Goal: Task Accomplishment & Management: Use online tool/utility

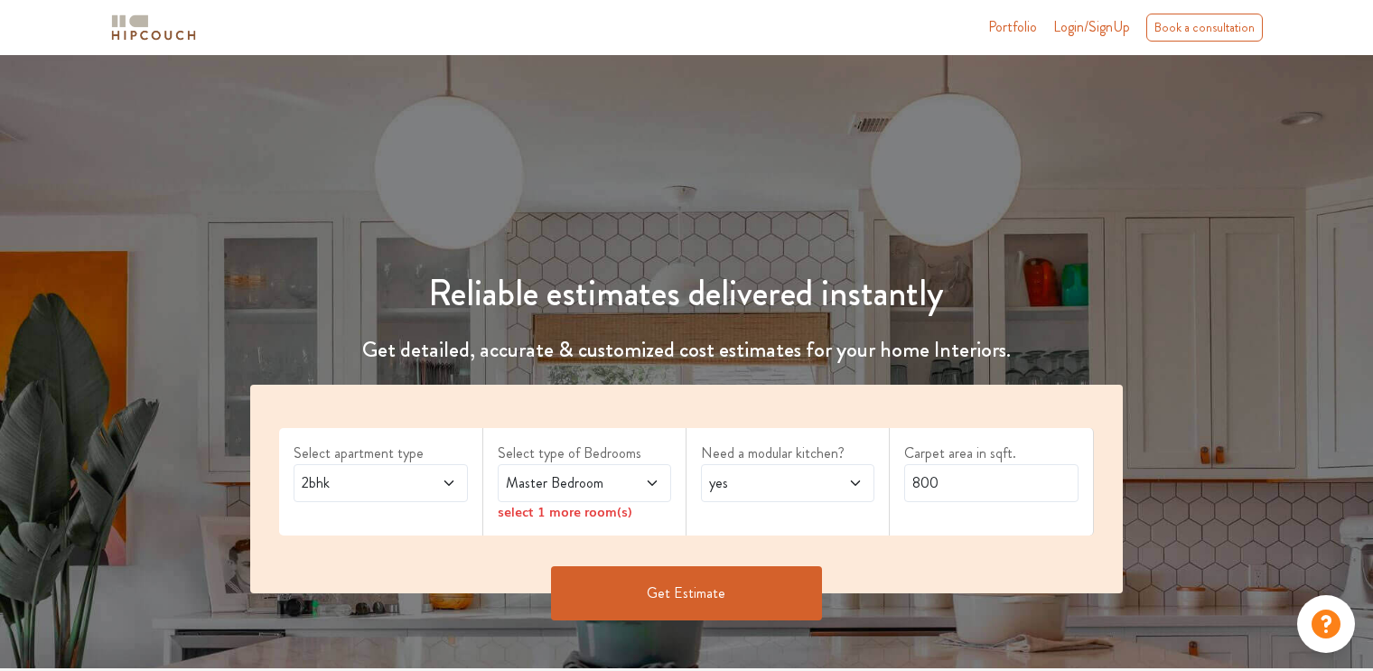
scroll to position [90, 0]
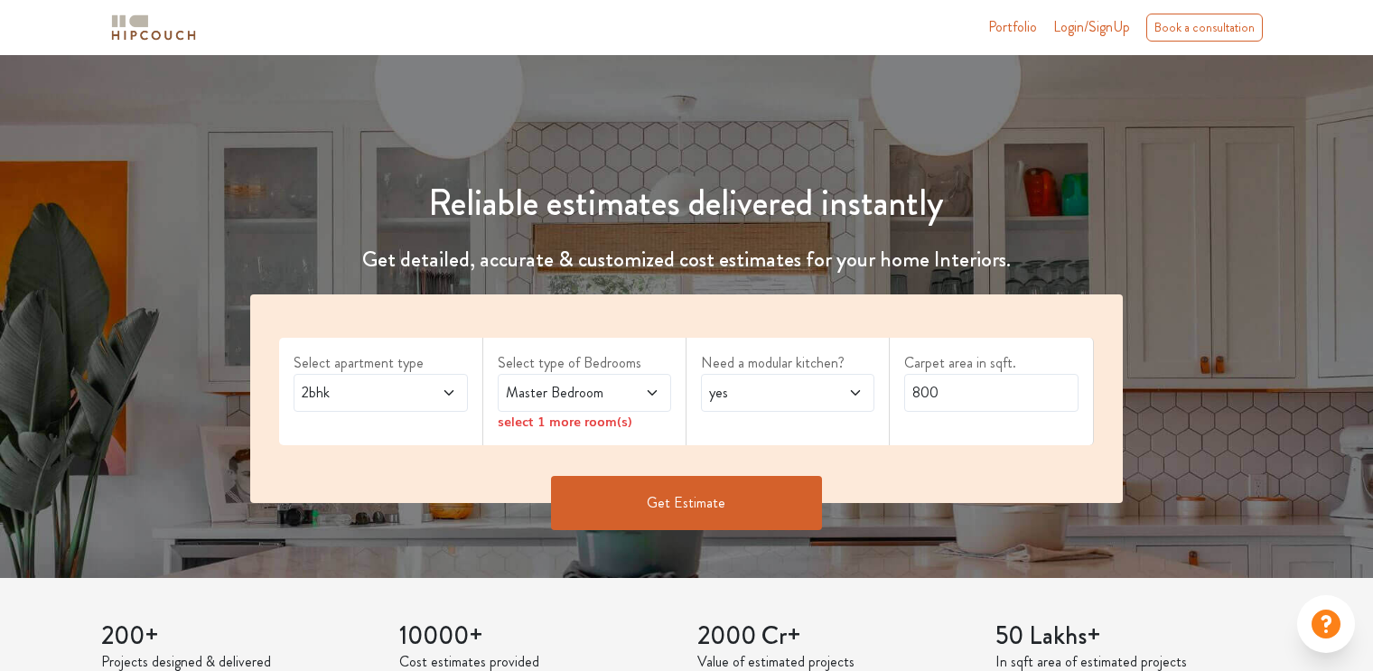
click at [448, 401] on span at bounding box center [436, 393] width 40 height 22
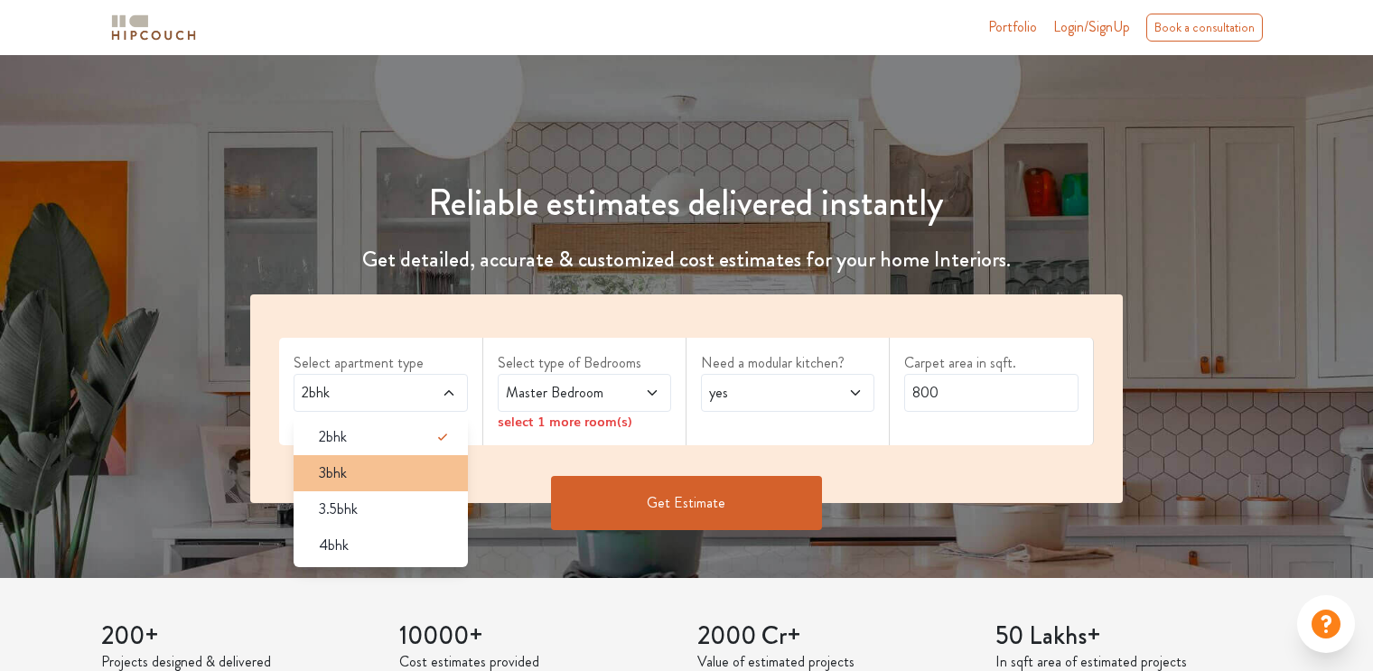
click at [405, 475] on div "3bhk" at bounding box center [385, 473] width 163 height 22
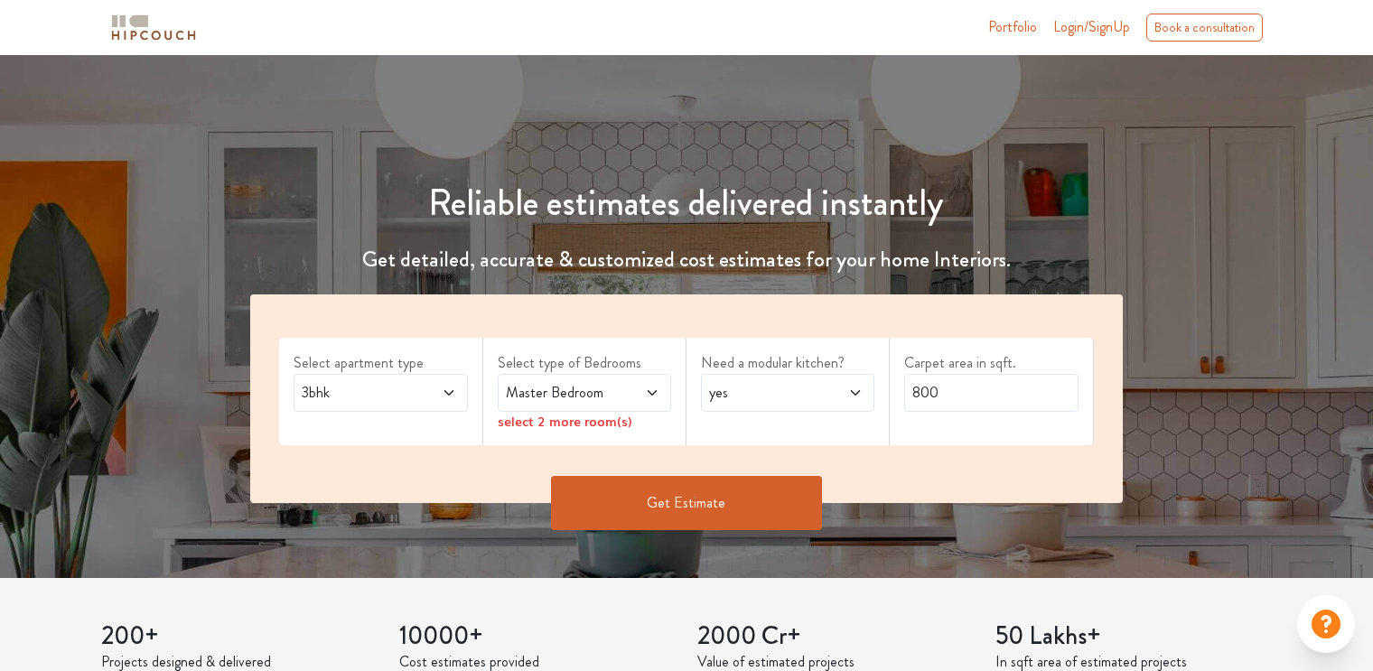
click at [543, 396] on span "Master Bedroom" at bounding box center [561, 393] width 118 height 22
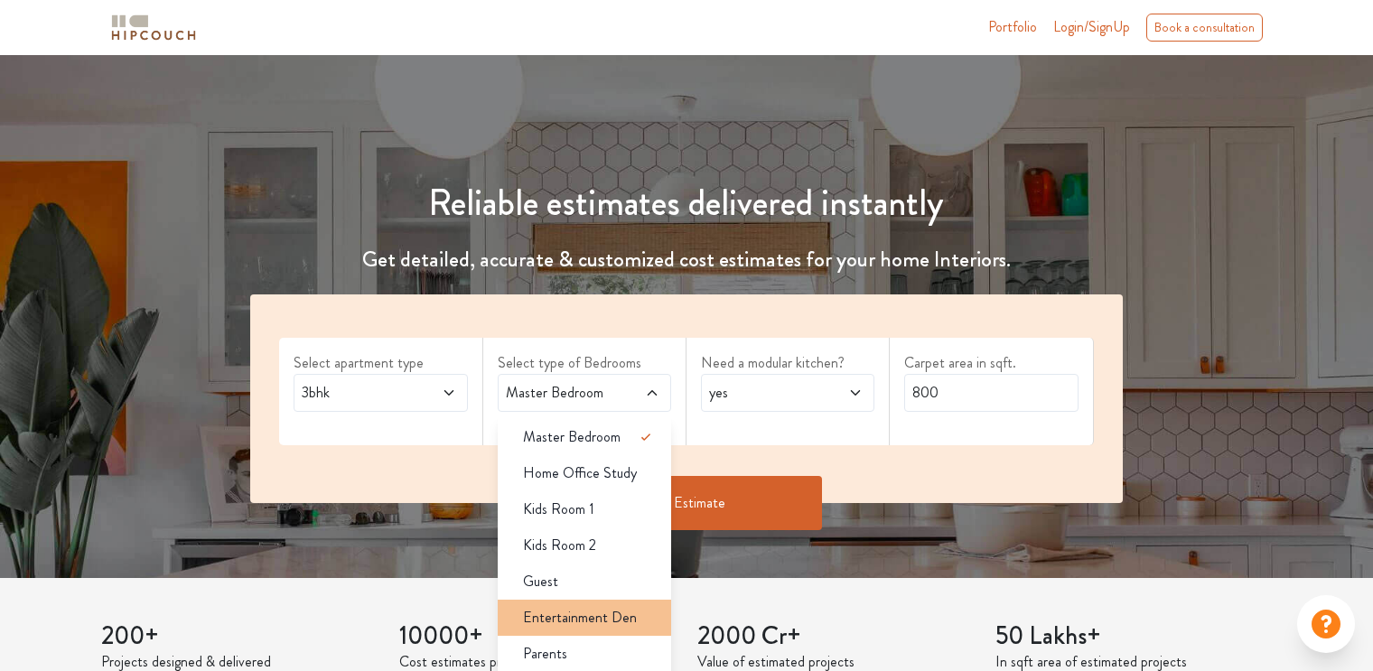
click at [607, 617] on span "Entertainment Den" at bounding box center [580, 618] width 114 height 22
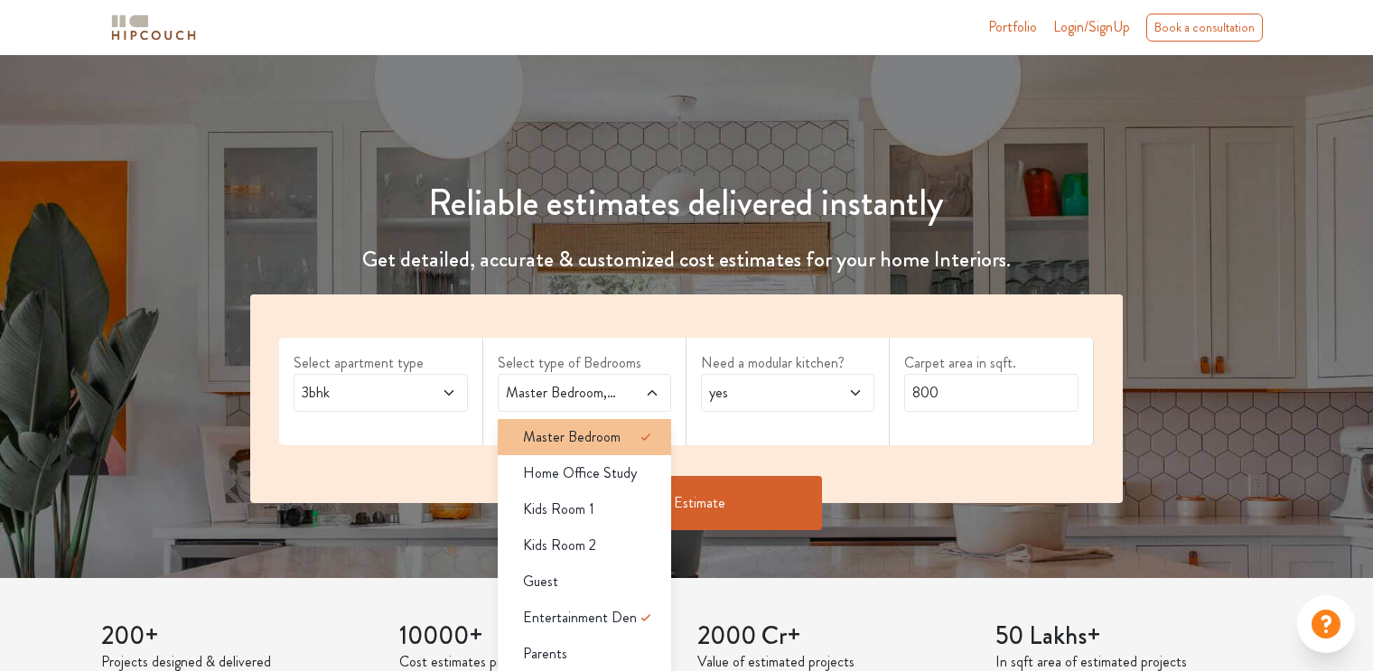
scroll to position [271, 0]
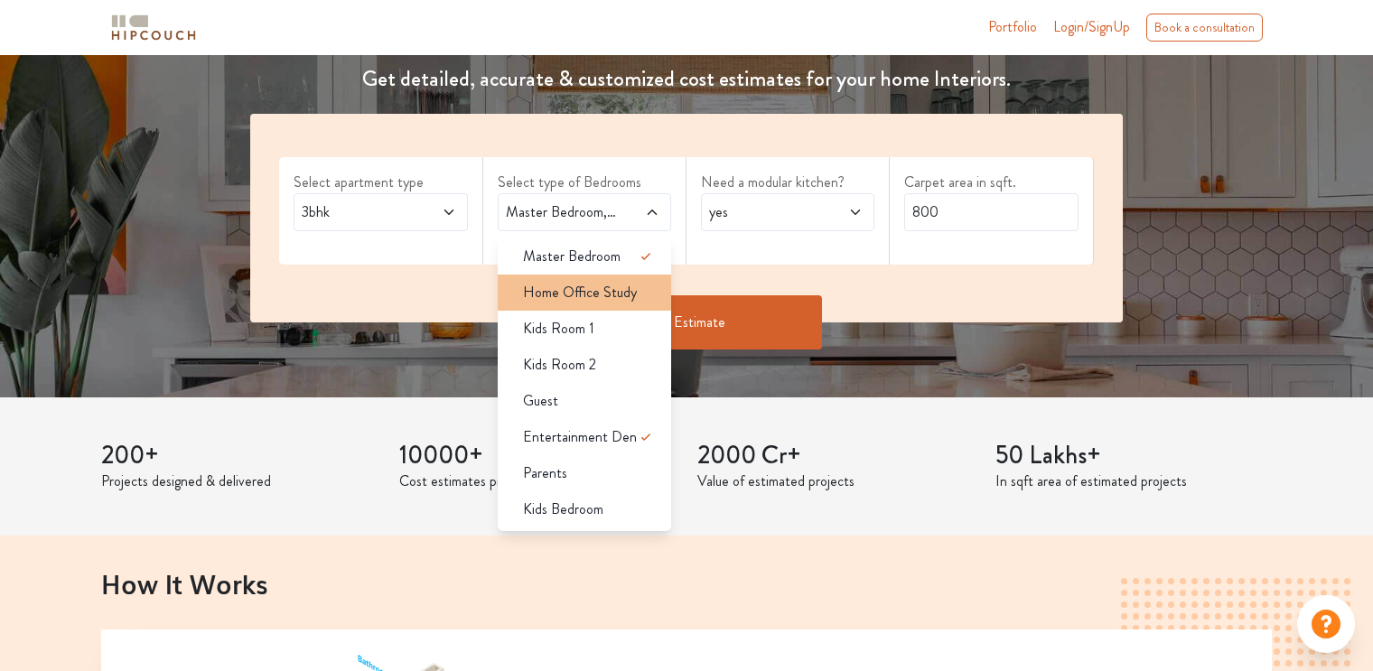
click at [609, 292] on span "Home Office Study" at bounding box center [580, 293] width 114 height 22
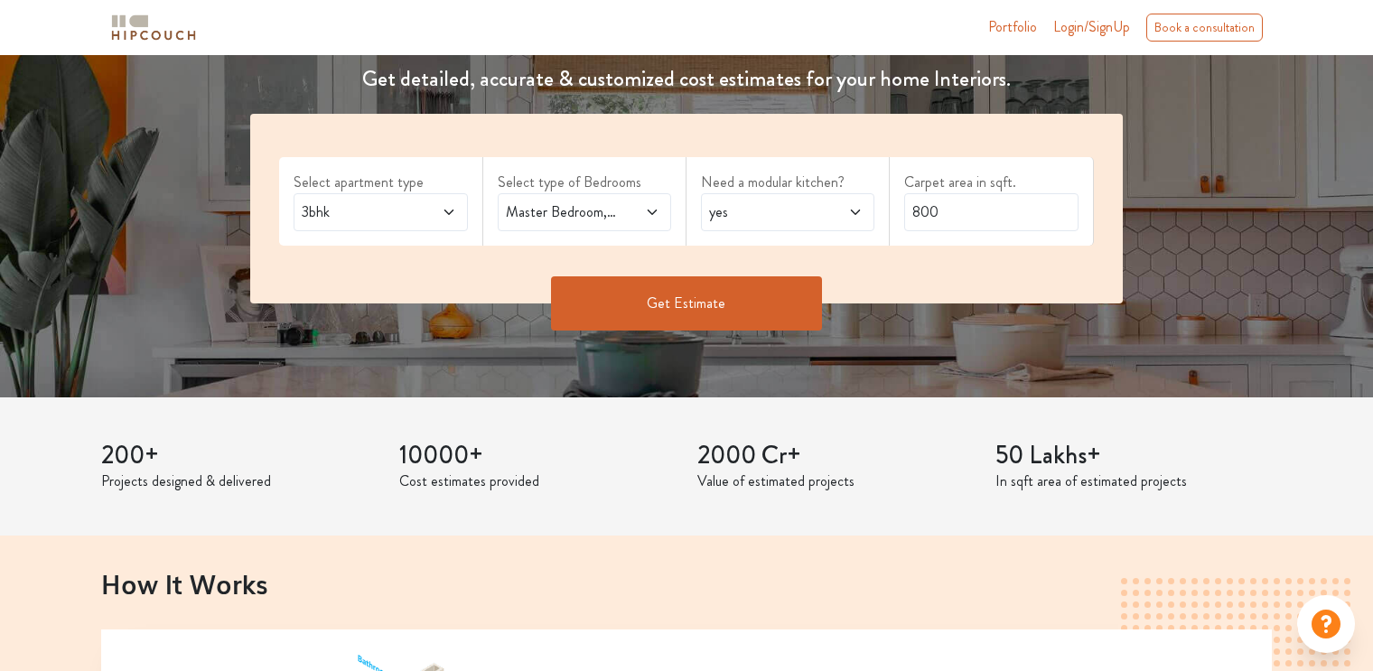
click at [585, 209] on span "Master Bedroom,Home Office Study,Entertainment Den" at bounding box center [561, 212] width 118 height 22
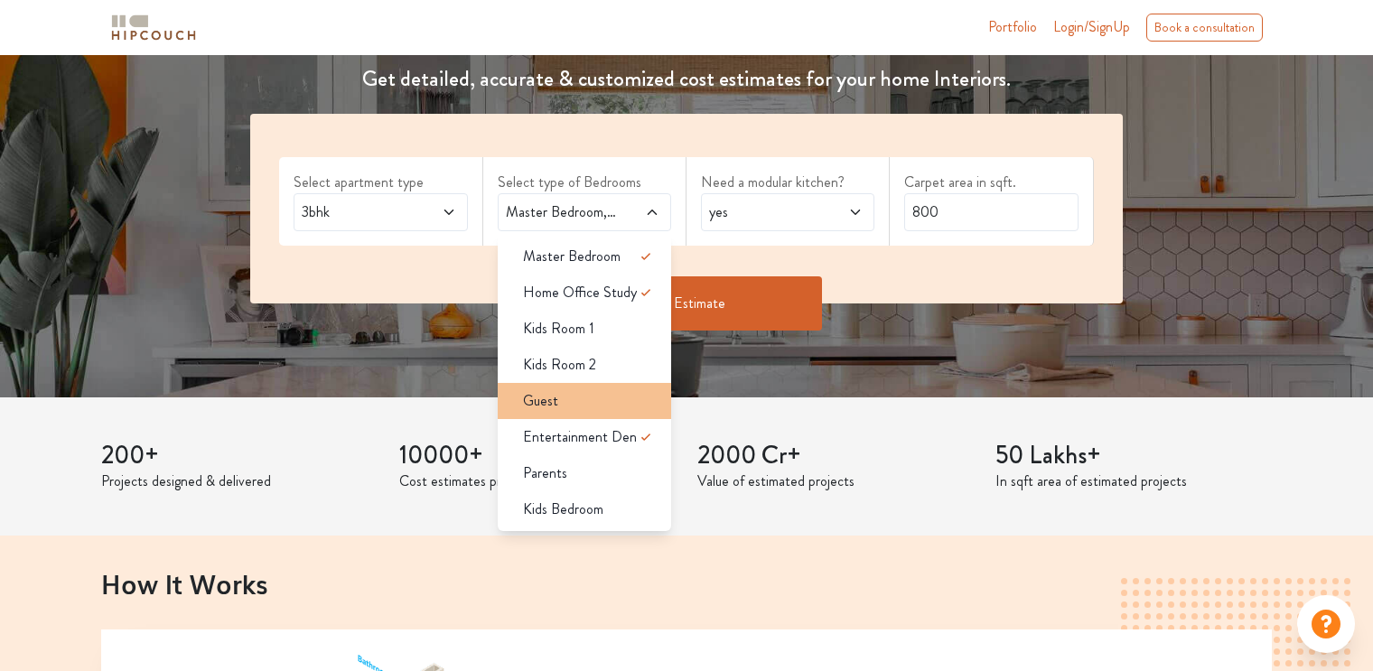
click at [575, 406] on div "Guest" at bounding box center [589, 401] width 163 height 22
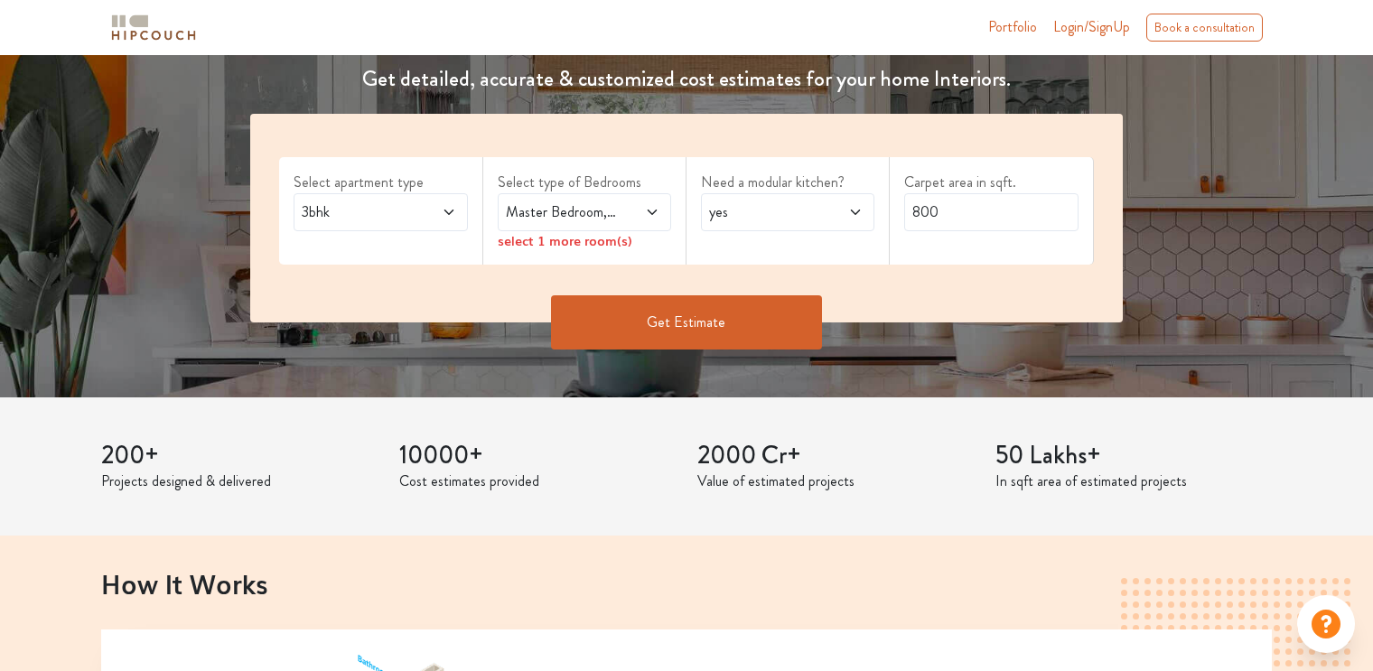
click at [578, 225] on div "Master Bedroom,Guest" at bounding box center [584, 212] width 173 height 38
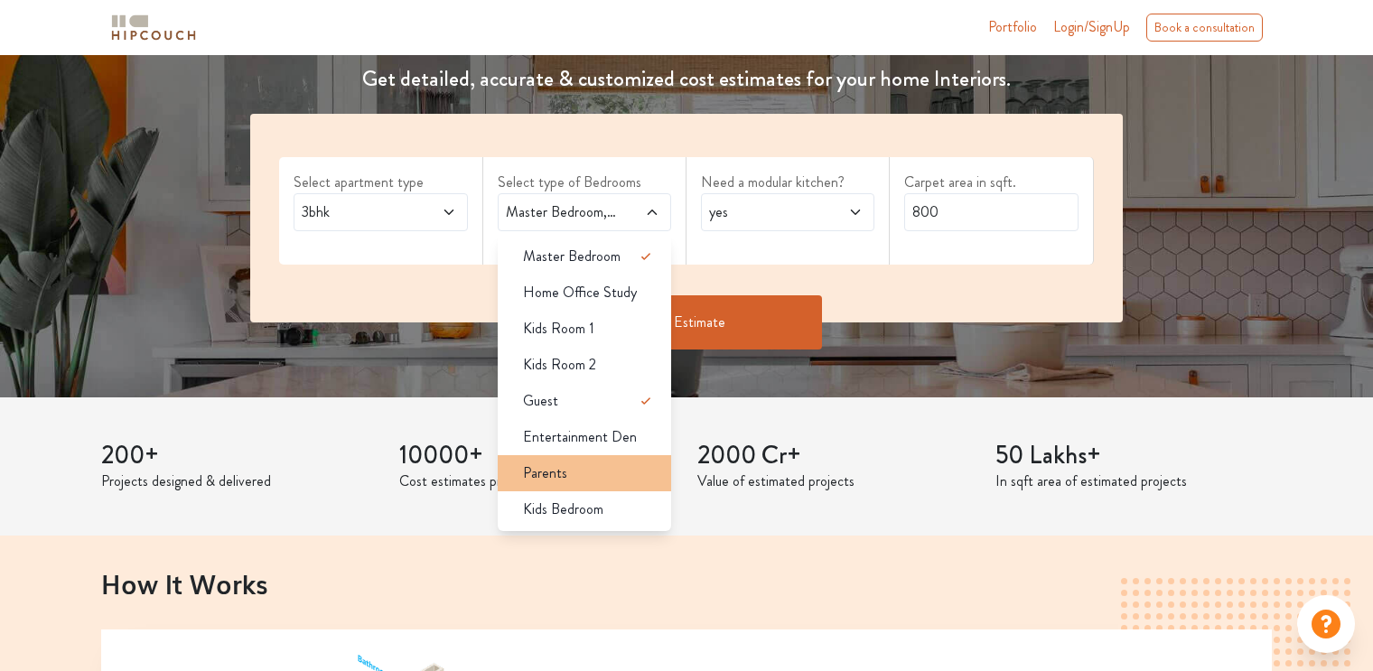
click at [635, 472] on div "Parents" at bounding box center [589, 473] width 163 height 22
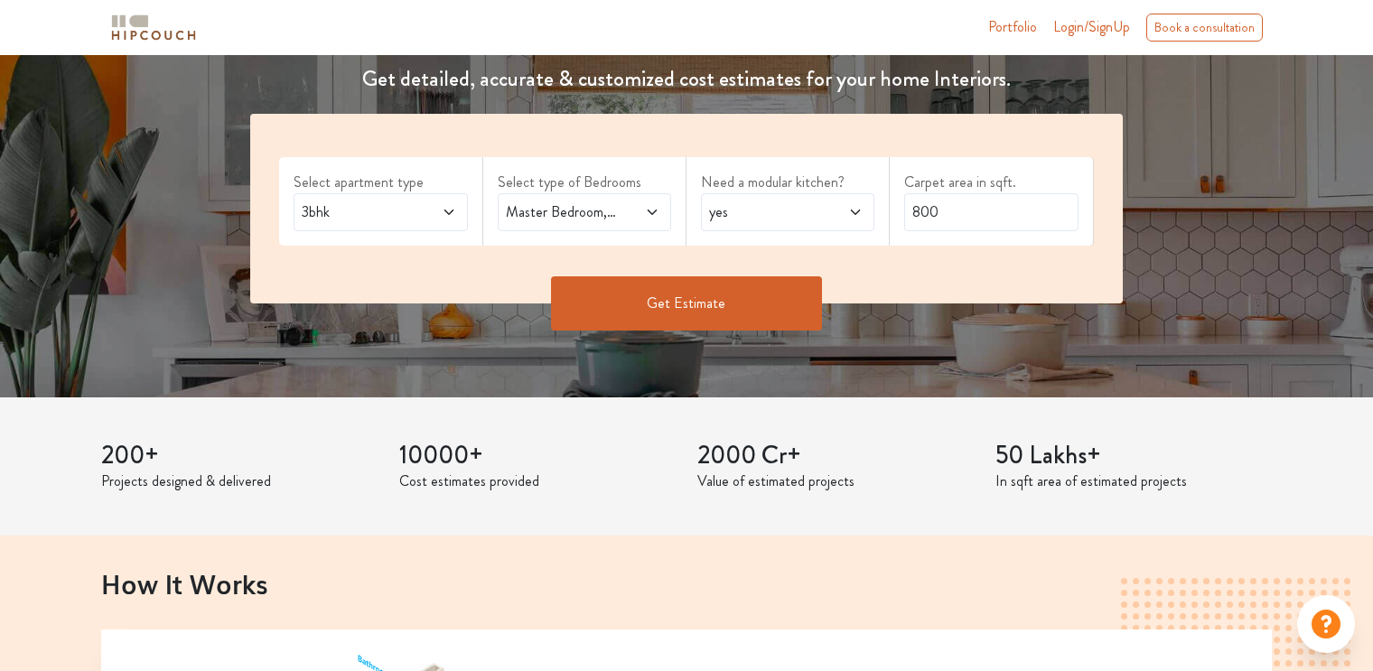
click at [755, 225] on div "yes" at bounding box center [787, 212] width 173 height 38
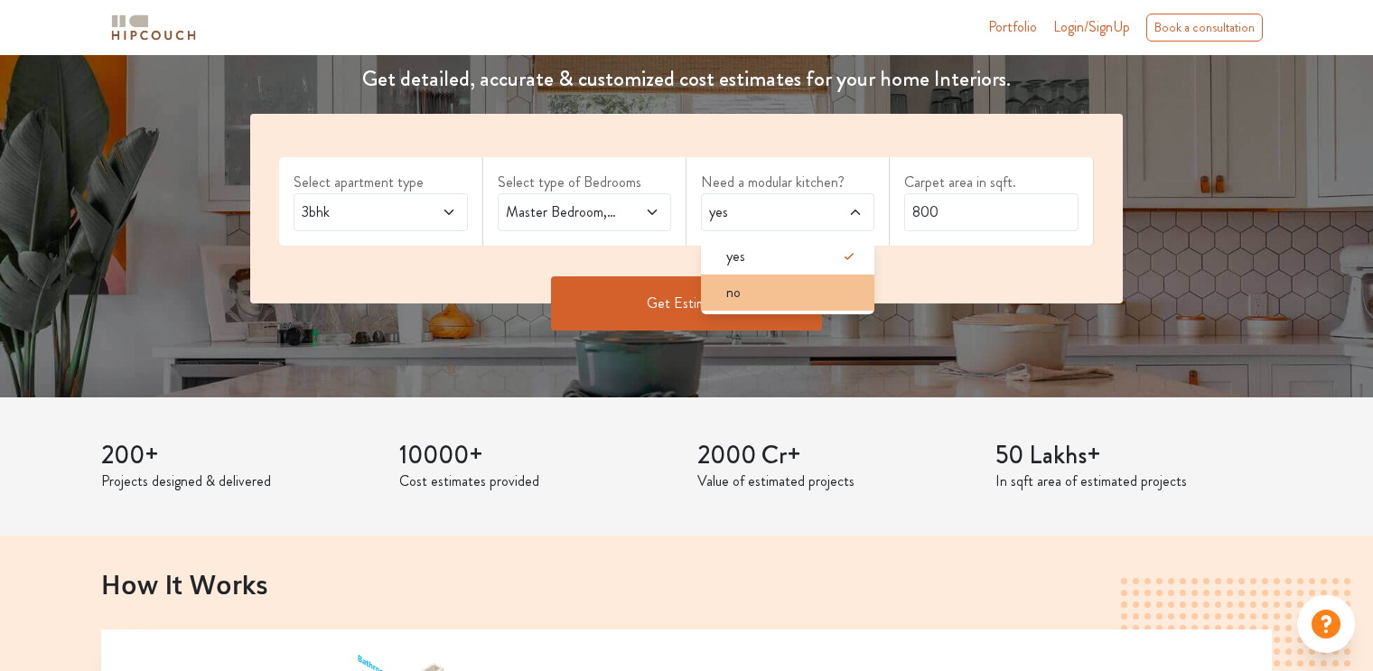
click at [746, 292] on div "no" at bounding box center [793, 293] width 163 height 22
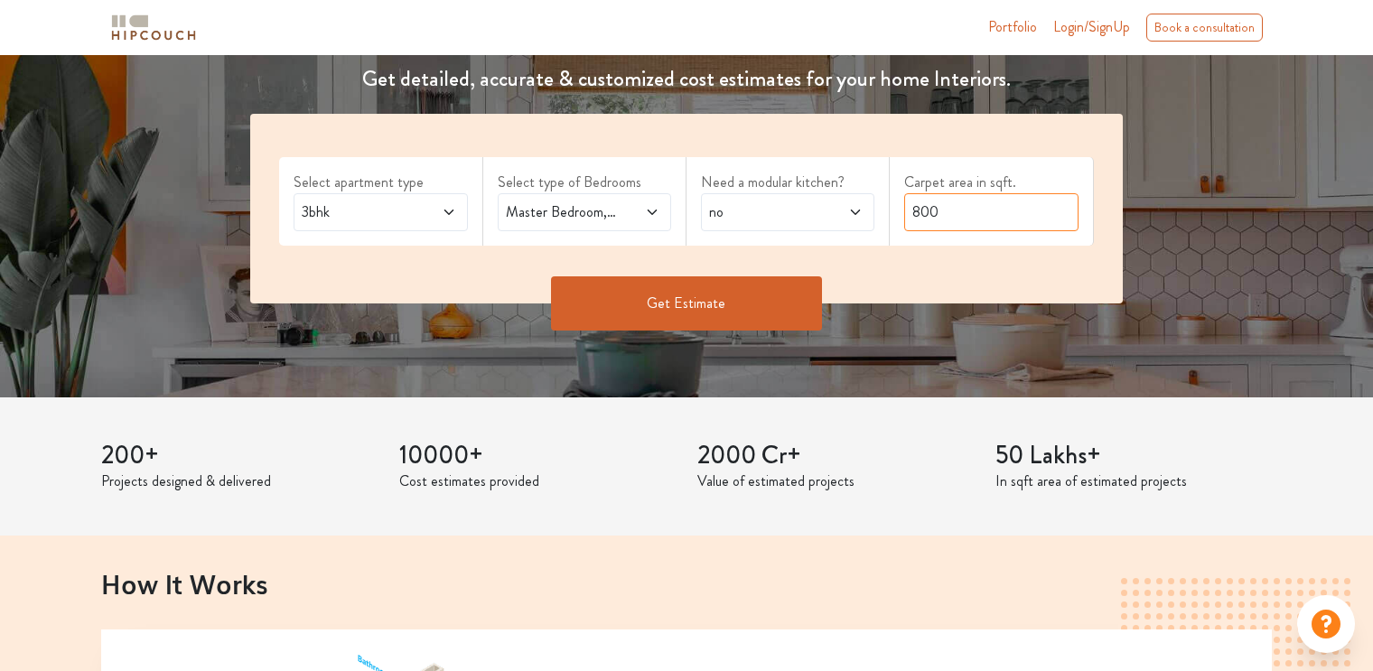
drag, startPoint x: 965, startPoint y: 216, endPoint x: 928, endPoint y: 212, distance: 37.2
click at [900, 208] on div "Carpet area in sqft. 800" at bounding box center [990, 201] width 203 height 88
click at [969, 204] on input "800" at bounding box center [990, 212] width 173 height 38
type input "8"
type input "1064"
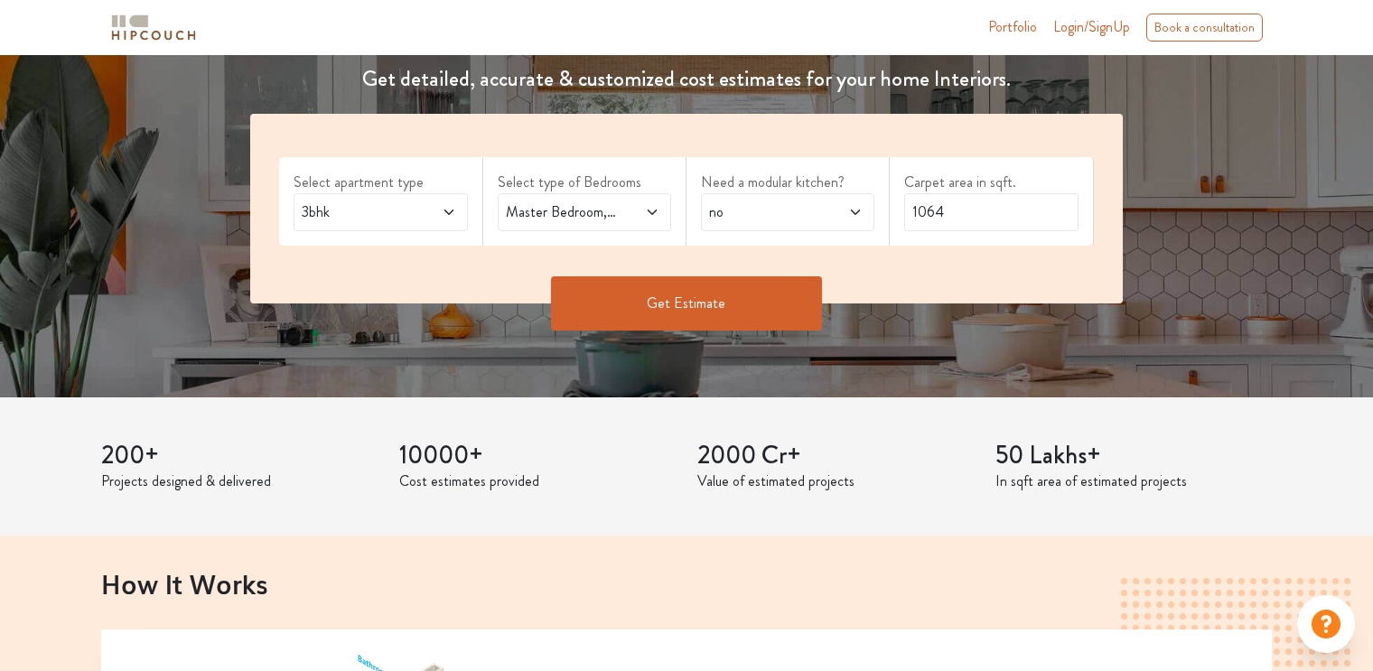
click at [751, 287] on button "Get Estimate" at bounding box center [686, 303] width 271 height 54
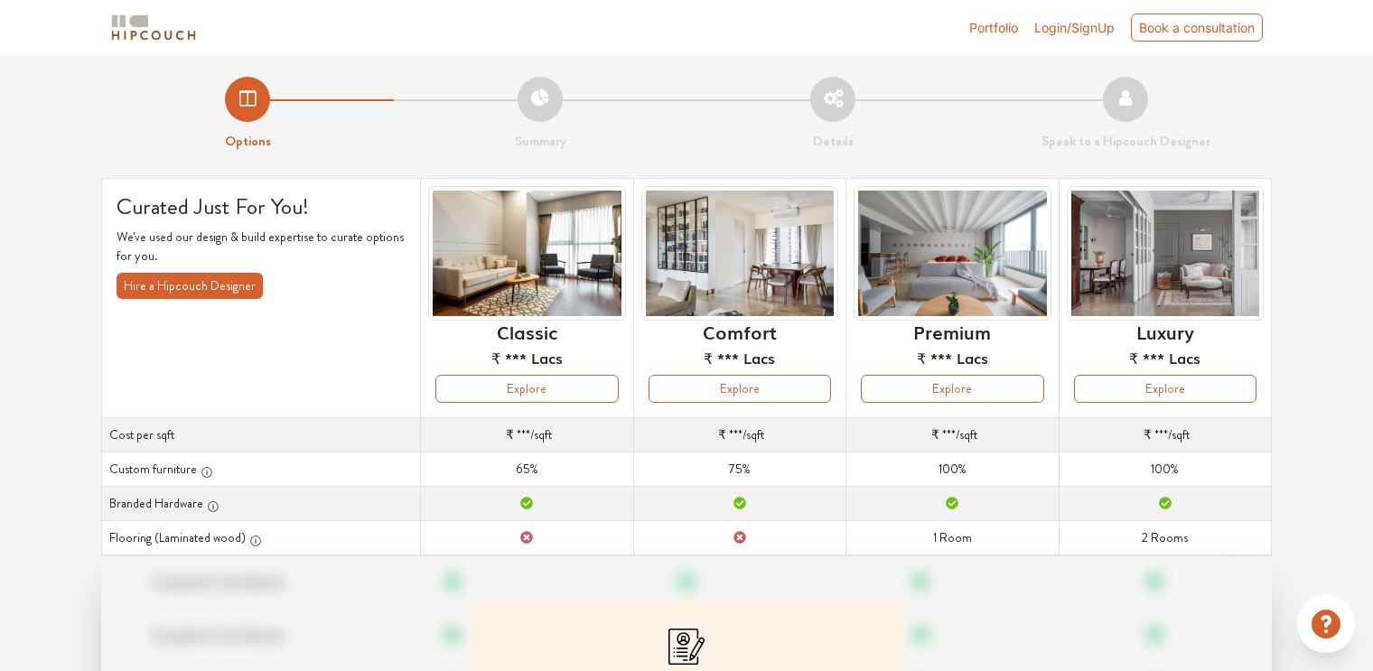
scroll to position [90, 0]
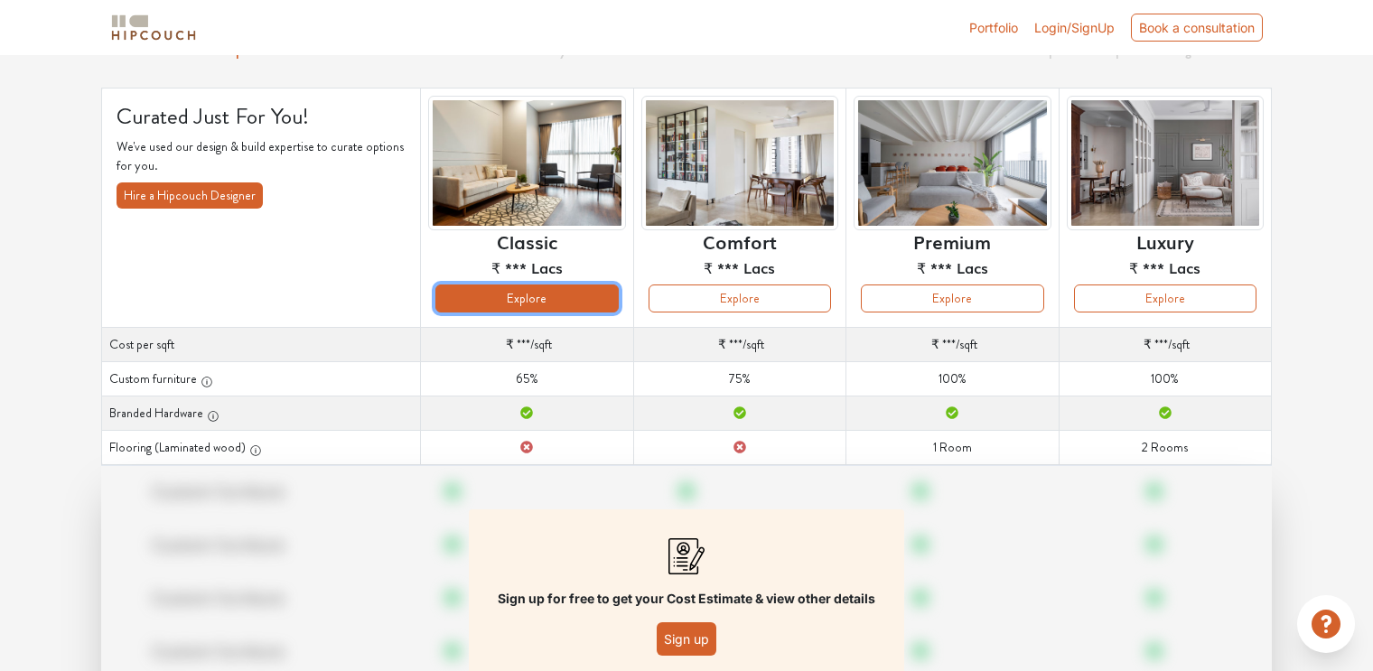
click at [574, 301] on button "Explore" at bounding box center [526, 298] width 182 height 28
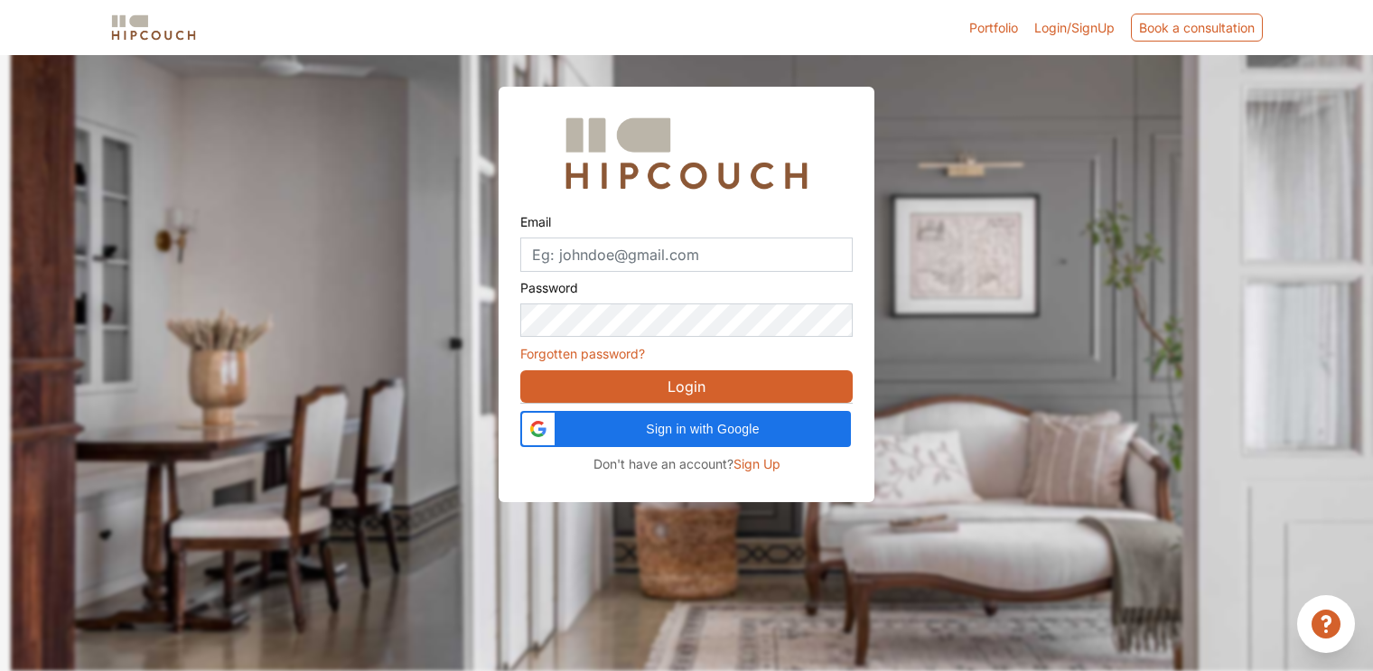
scroll to position [54, 0]
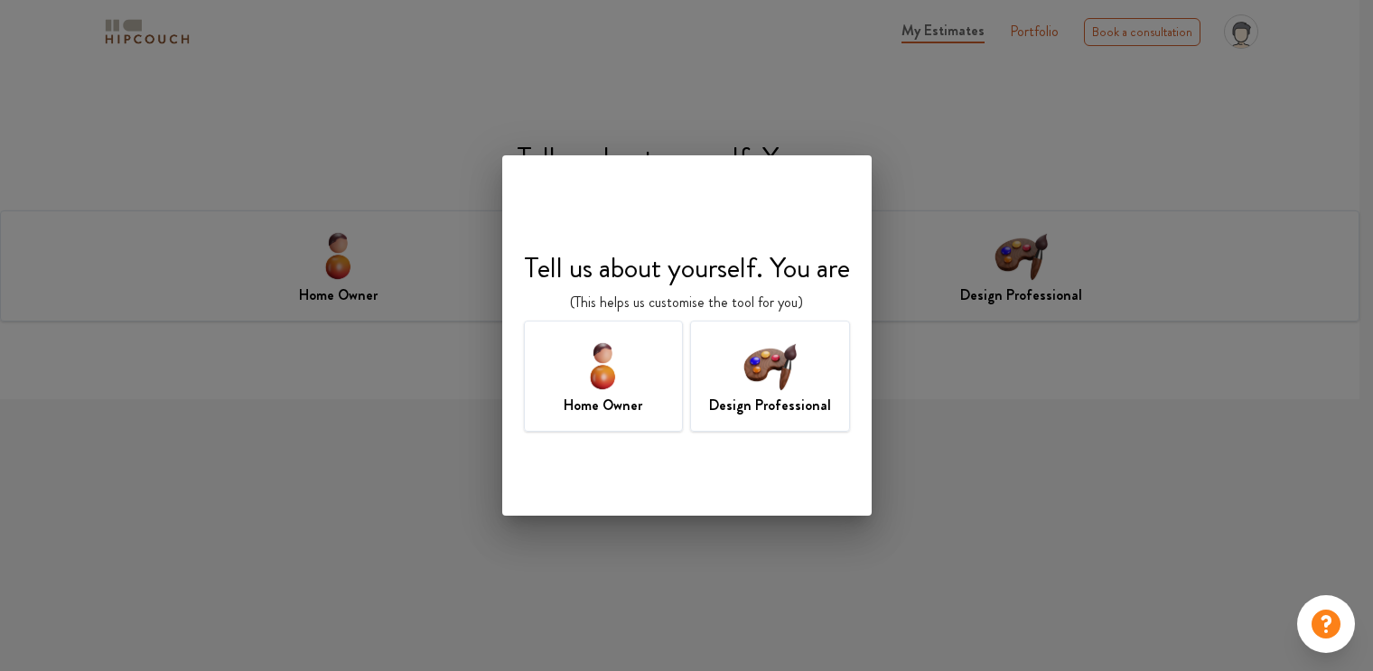
click at [773, 403] on h7 "Design Professional" at bounding box center [770, 406] width 122 height 22
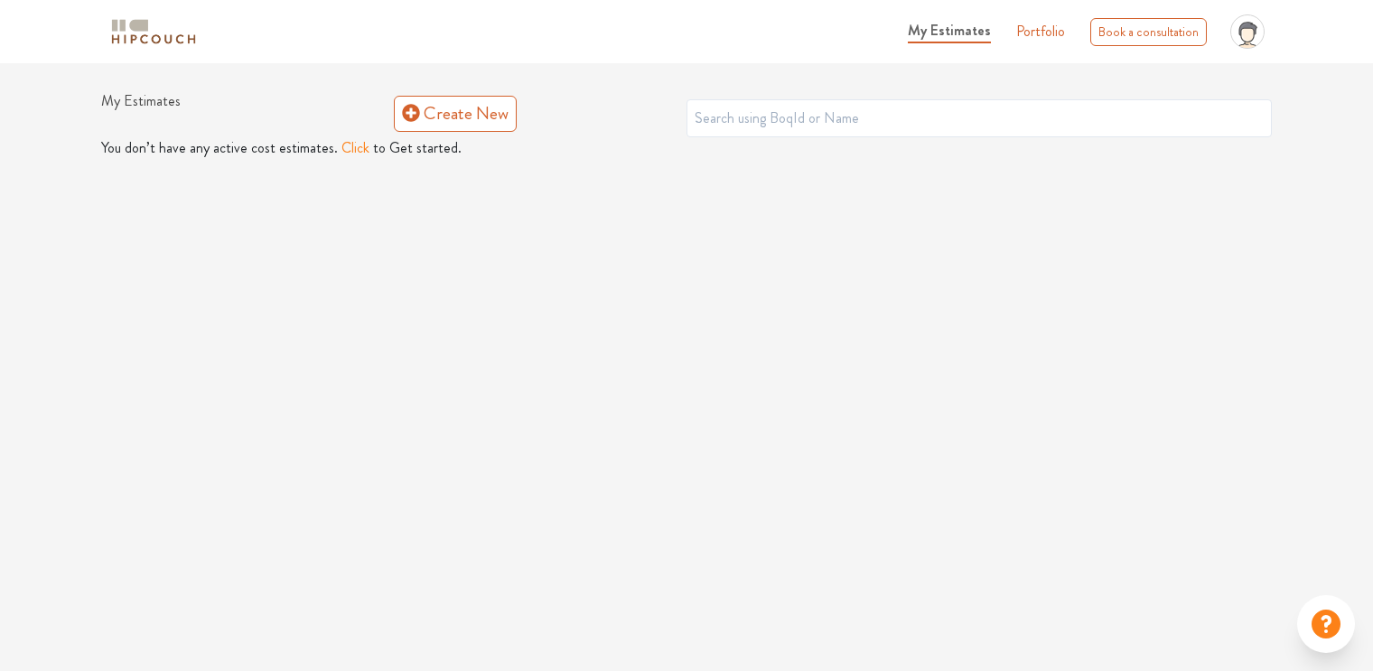
click at [344, 144] on button "Click" at bounding box center [355, 148] width 28 height 22
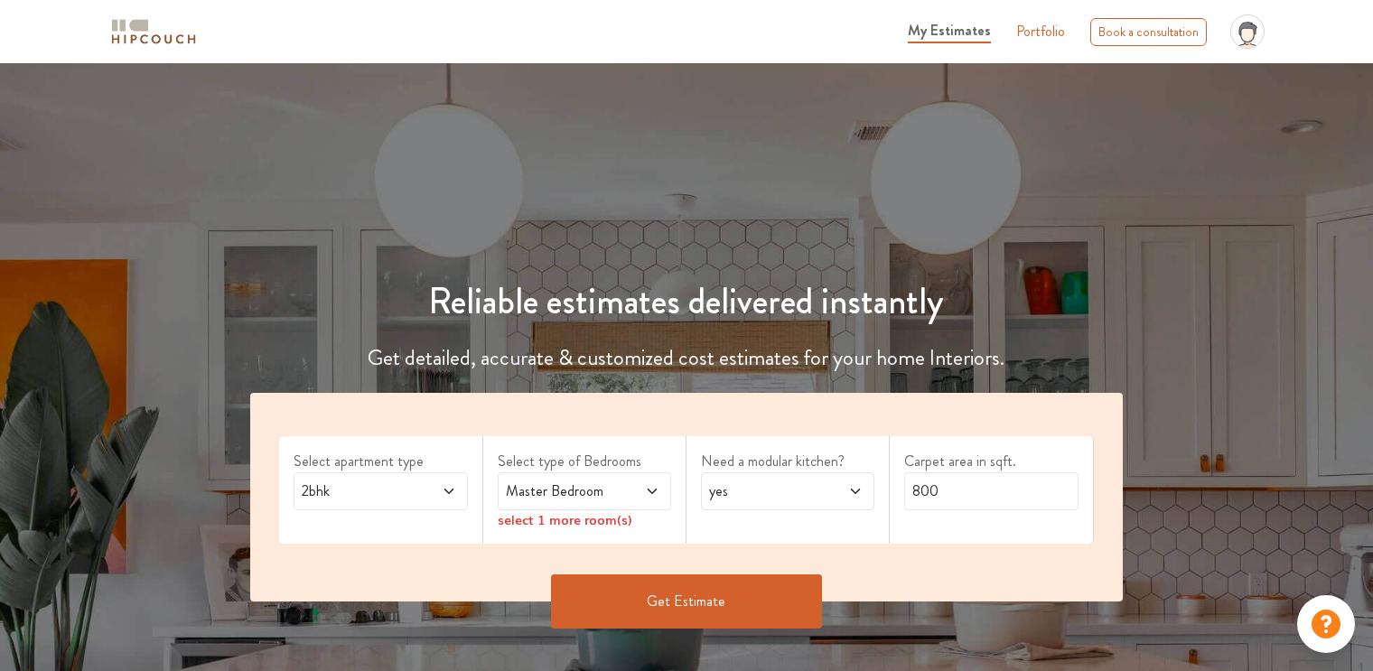
click at [448, 488] on icon at bounding box center [449, 491] width 14 height 14
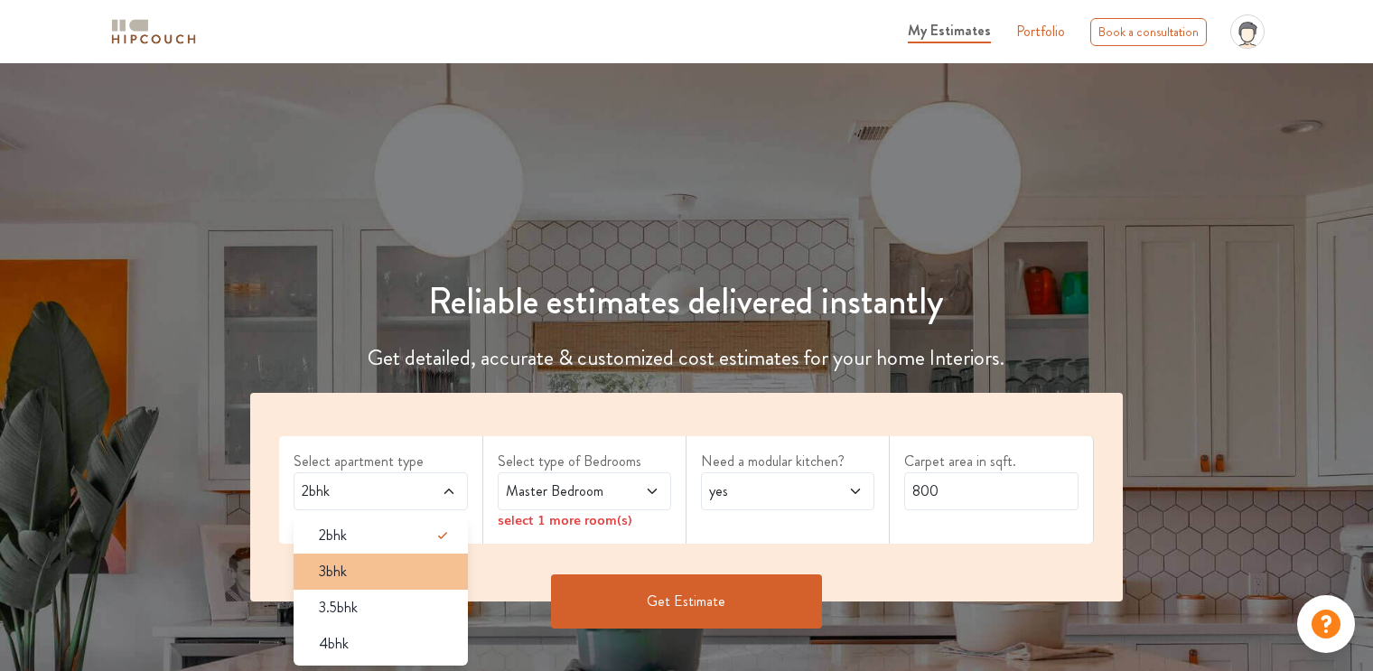
click at [447, 583] on li "3bhk" at bounding box center [379, 572] width 173 height 36
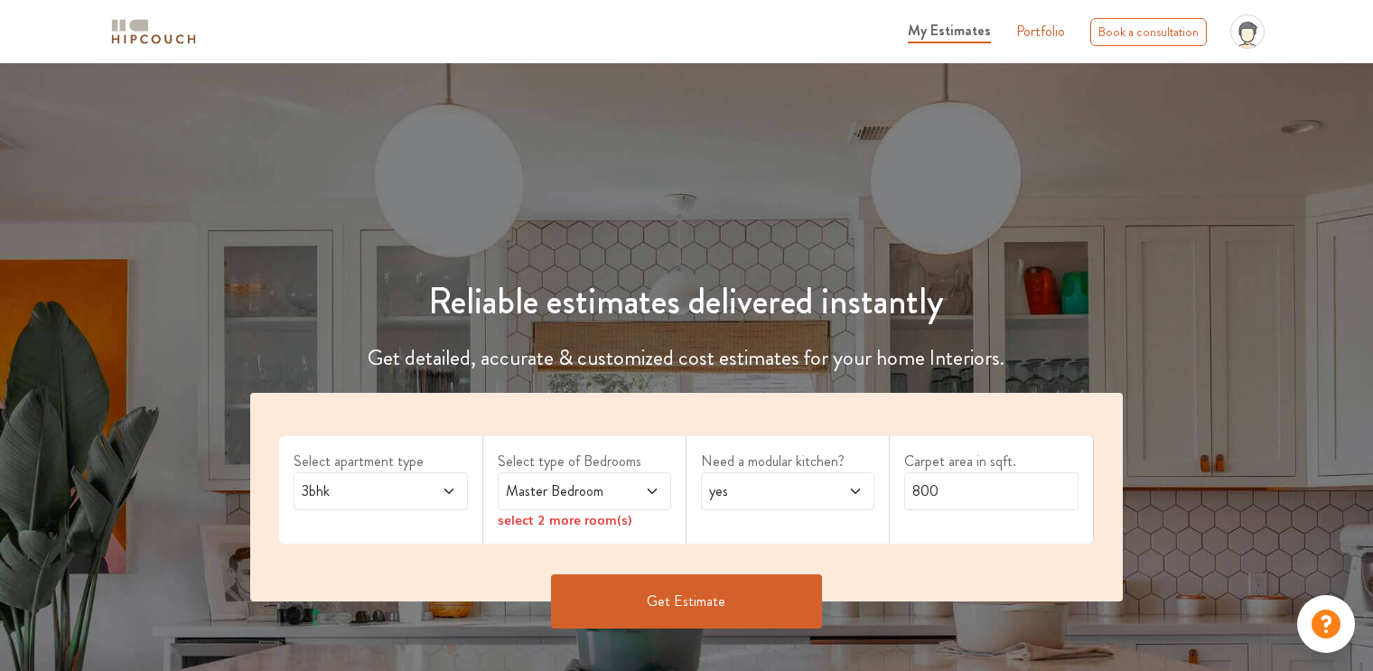
click at [548, 493] on span "Master Bedroom" at bounding box center [561, 491] width 118 height 22
click at [553, 502] on div "Master Bedroom" at bounding box center [584, 491] width 173 height 38
click at [577, 487] on span "Master Bedroom" at bounding box center [561, 491] width 118 height 22
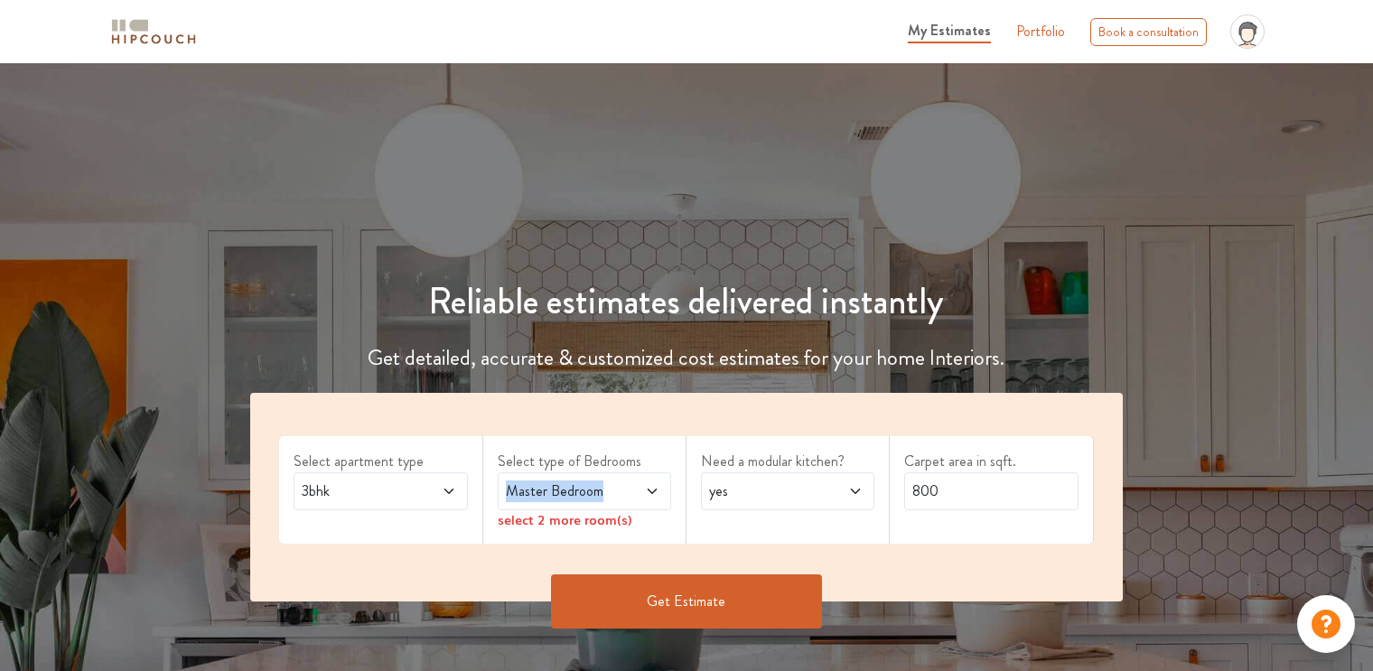
click at [577, 487] on span "Master Bedroom" at bounding box center [561, 491] width 118 height 22
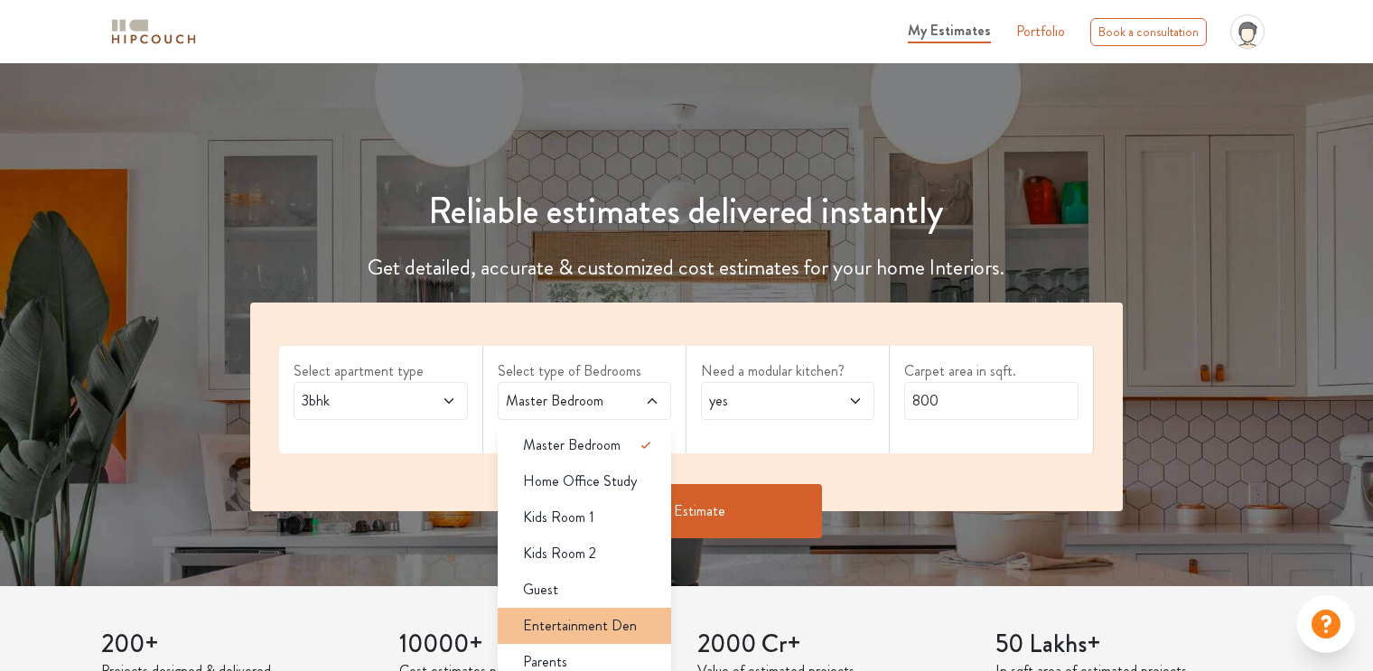
scroll to position [181, 0]
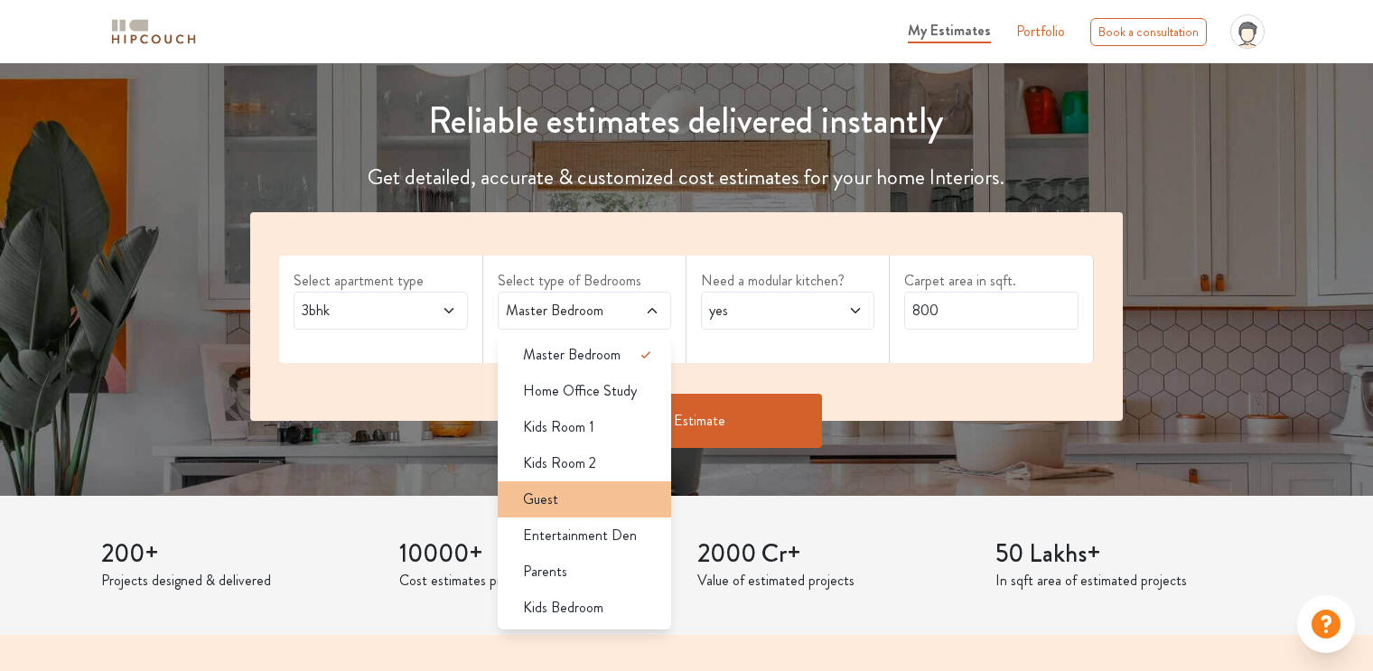
click at [583, 495] on div "Guest" at bounding box center [589, 500] width 163 height 22
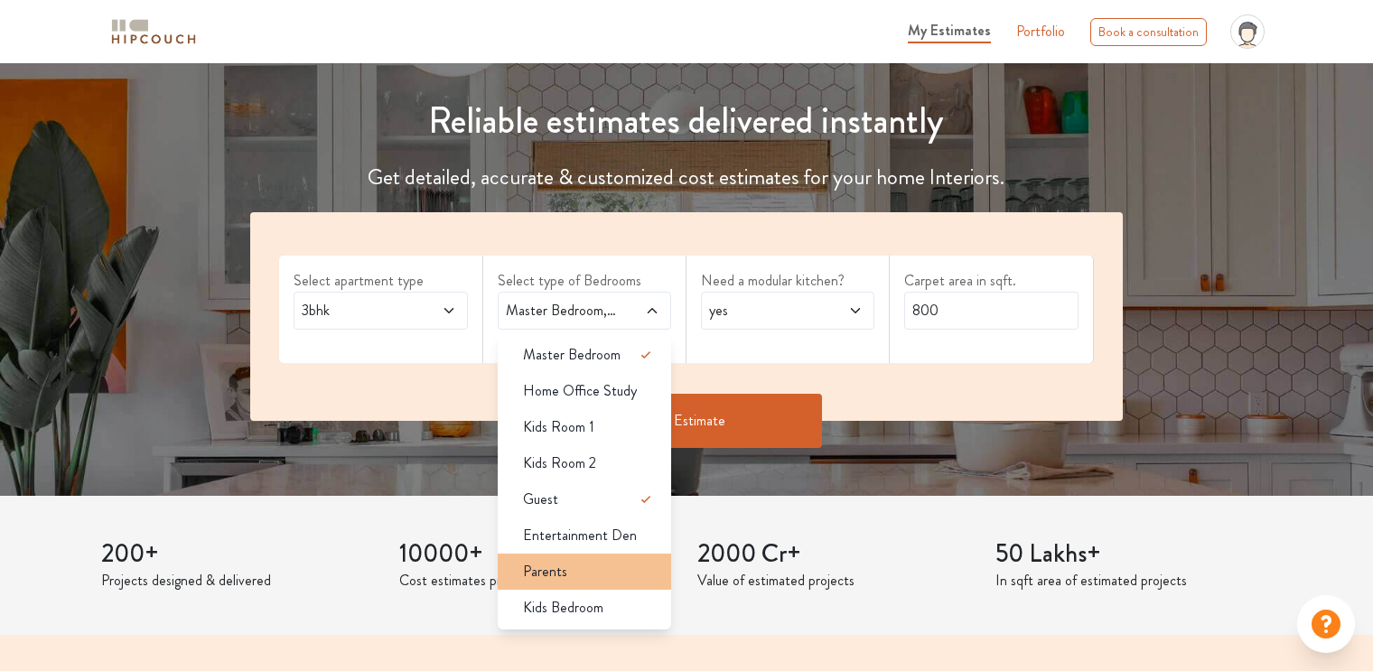
click at [585, 573] on div "Parents" at bounding box center [589, 572] width 163 height 22
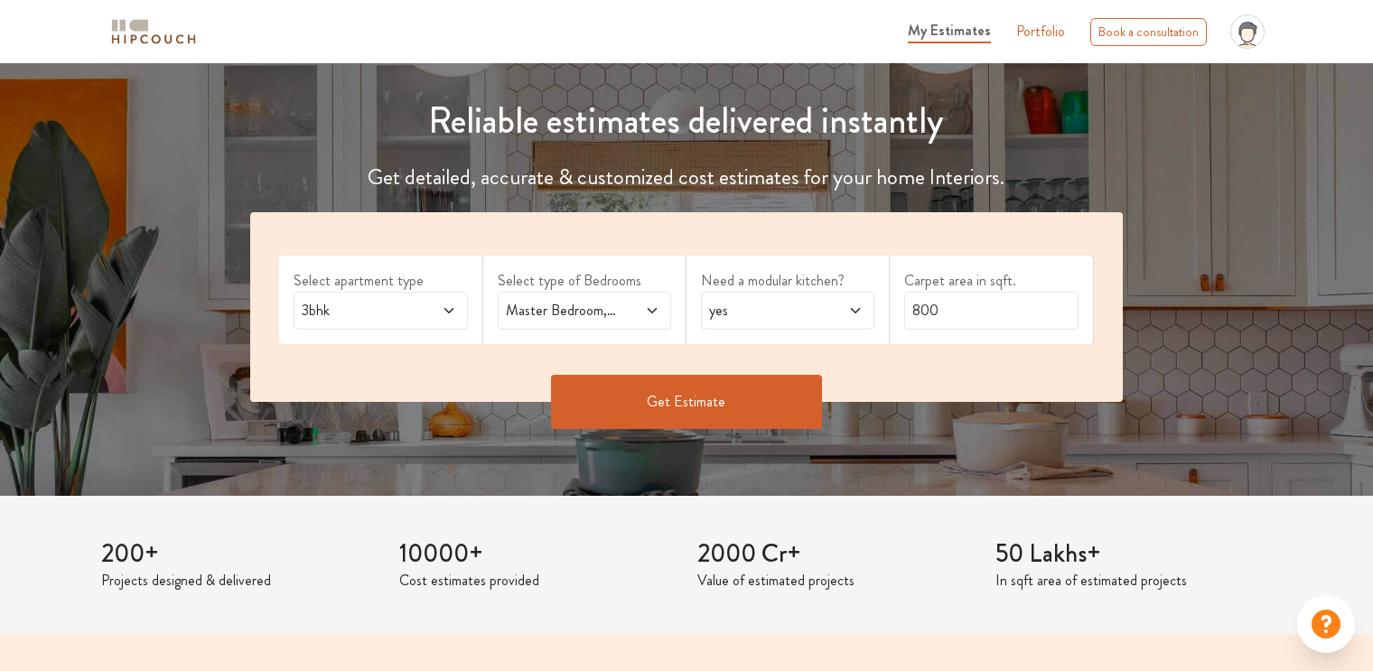
click at [651, 313] on icon at bounding box center [652, 310] width 14 height 14
click at [761, 335] on div "Need a modular kitchen? yes" at bounding box center [787, 300] width 203 height 88
click at [768, 322] on div "yes" at bounding box center [787, 311] width 173 height 38
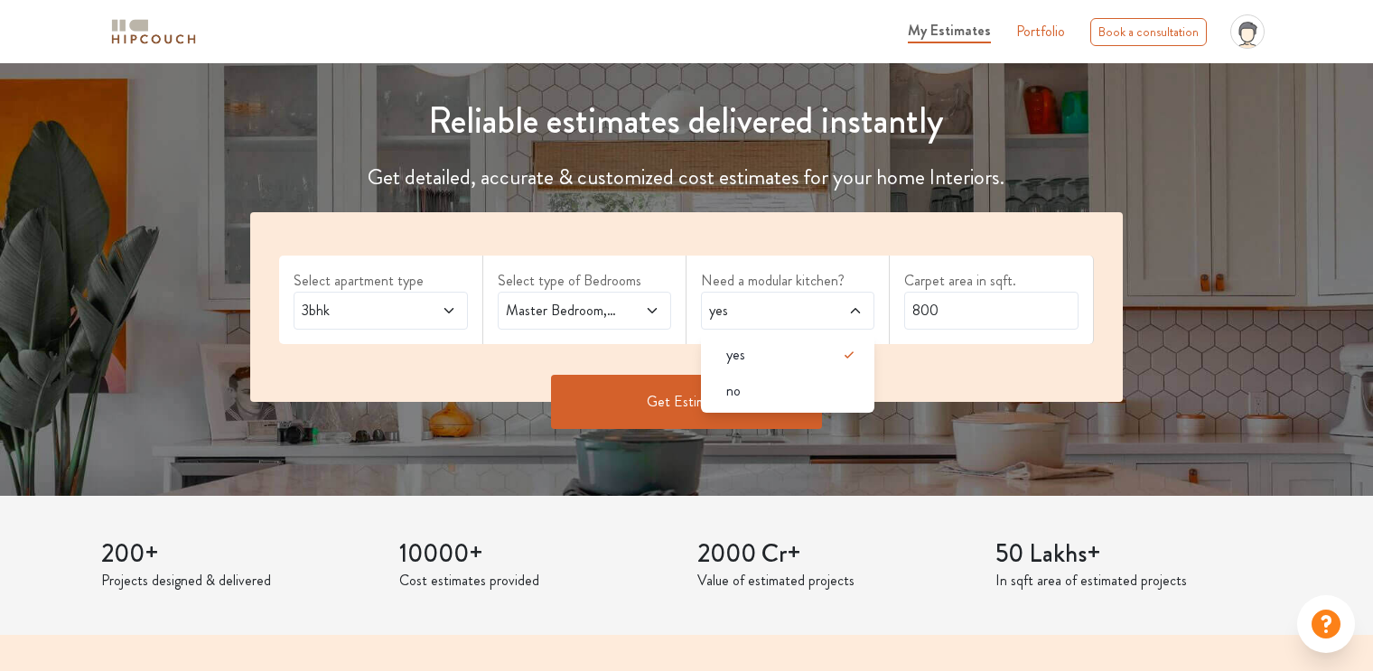
click at [795, 385] on div "no" at bounding box center [793, 391] width 163 height 22
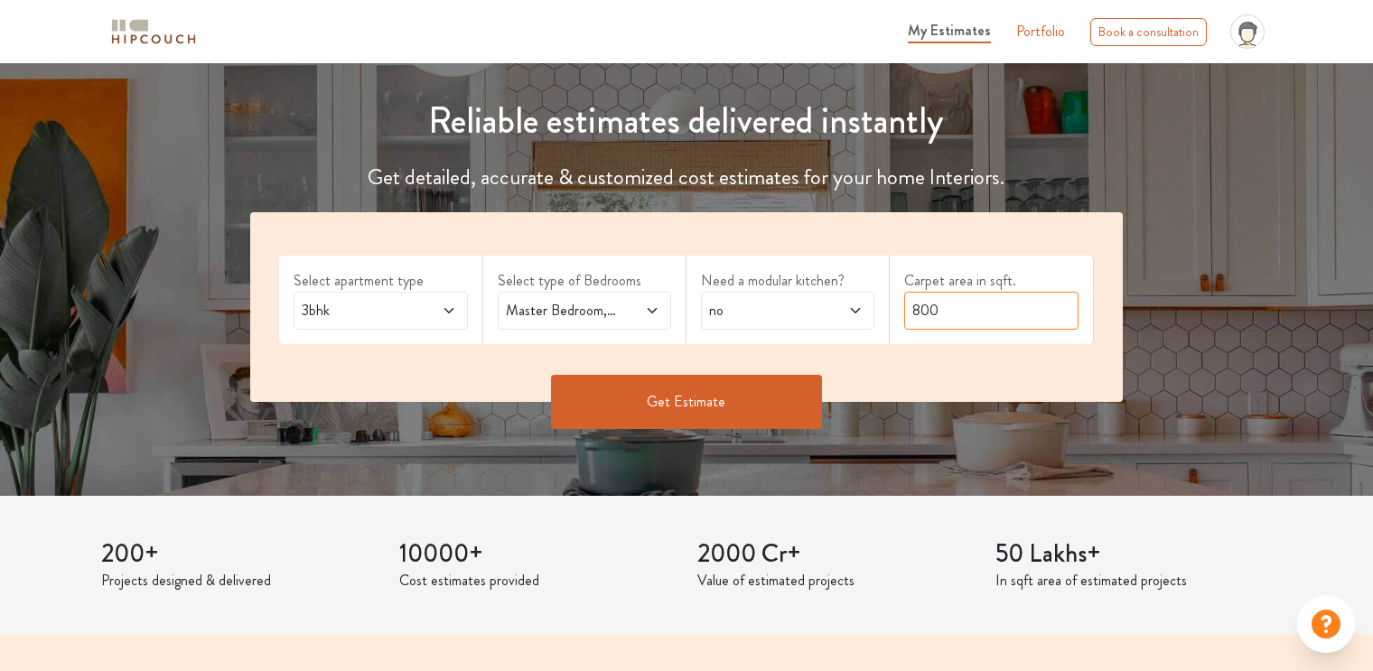
drag, startPoint x: 943, startPoint y: 308, endPoint x: 902, endPoint y: 307, distance: 40.6
click at [902, 307] on div "Carpet area in sqft. 800" at bounding box center [990, 300] width 203 height 88
type input "1064"
click at [663, 403] on button "Get Estimate" at bounding box center [686, 402] width 271 height 54
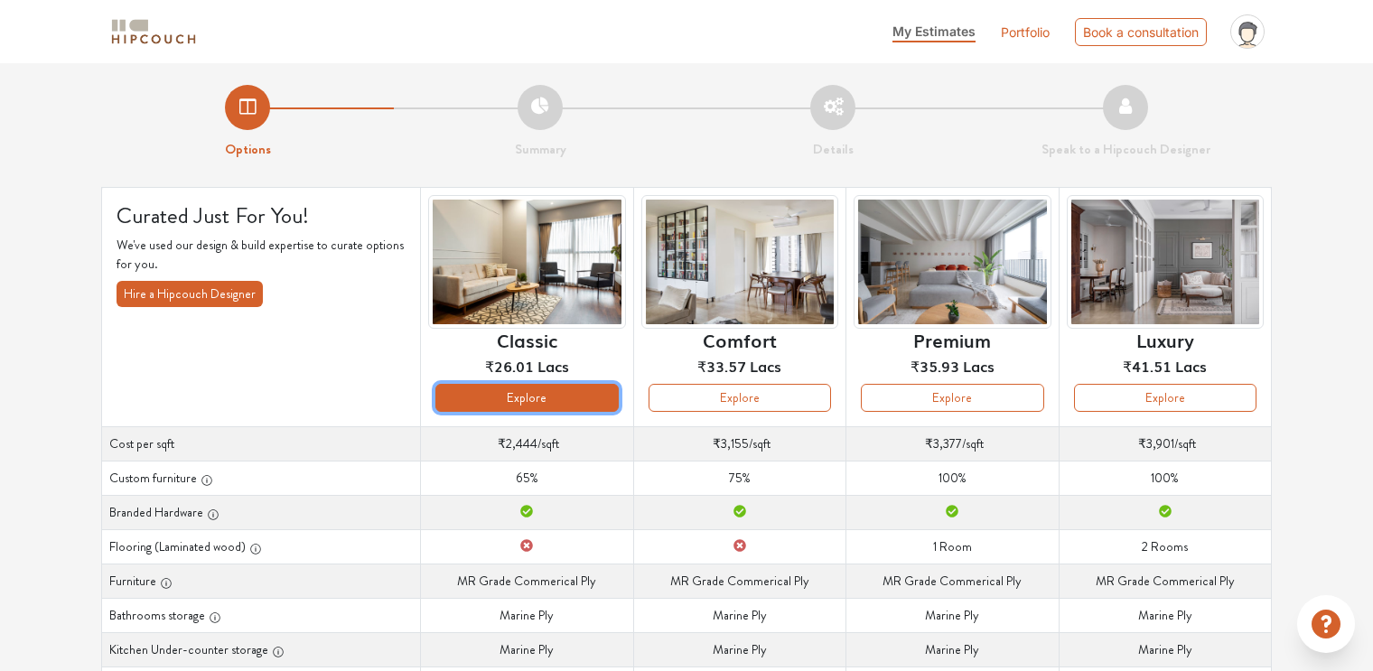
click at [572, 405] on button "Explore" at bounding box center [526, 398] width 182 height 28
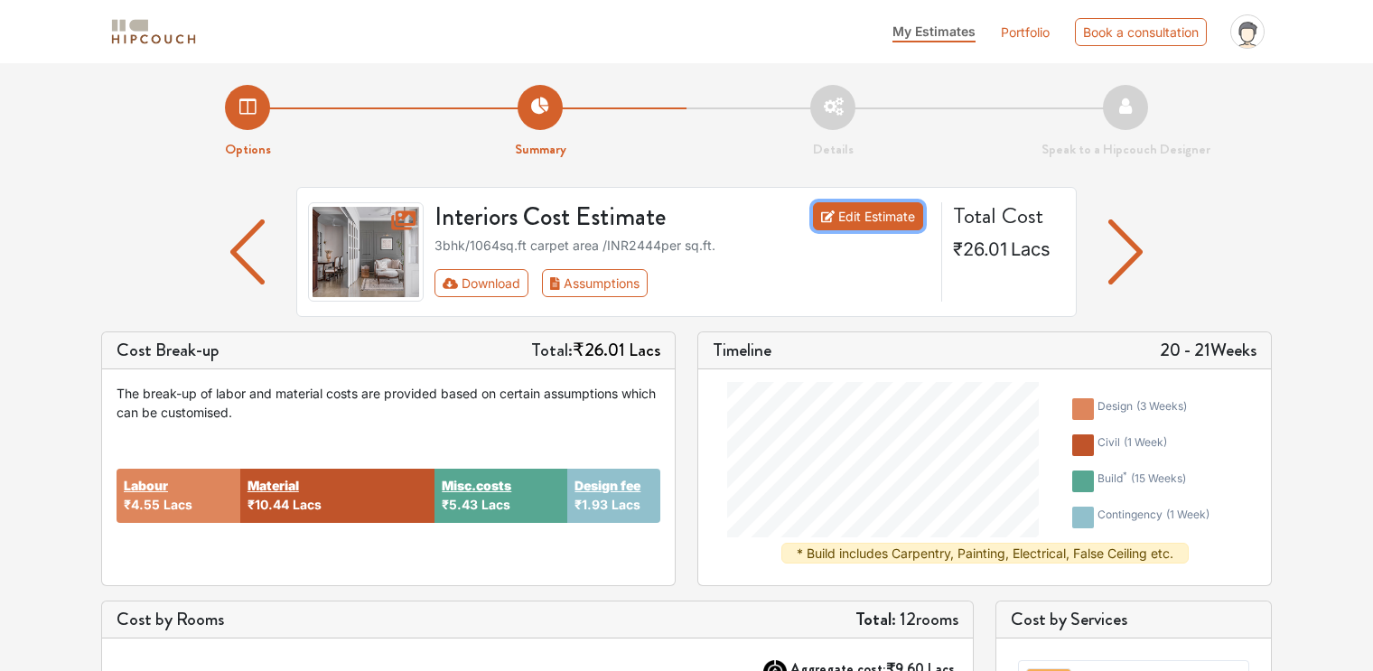
click at [834, 209] on link "Edit Estimate" at bounding box center [868, 216] width 111 height 28
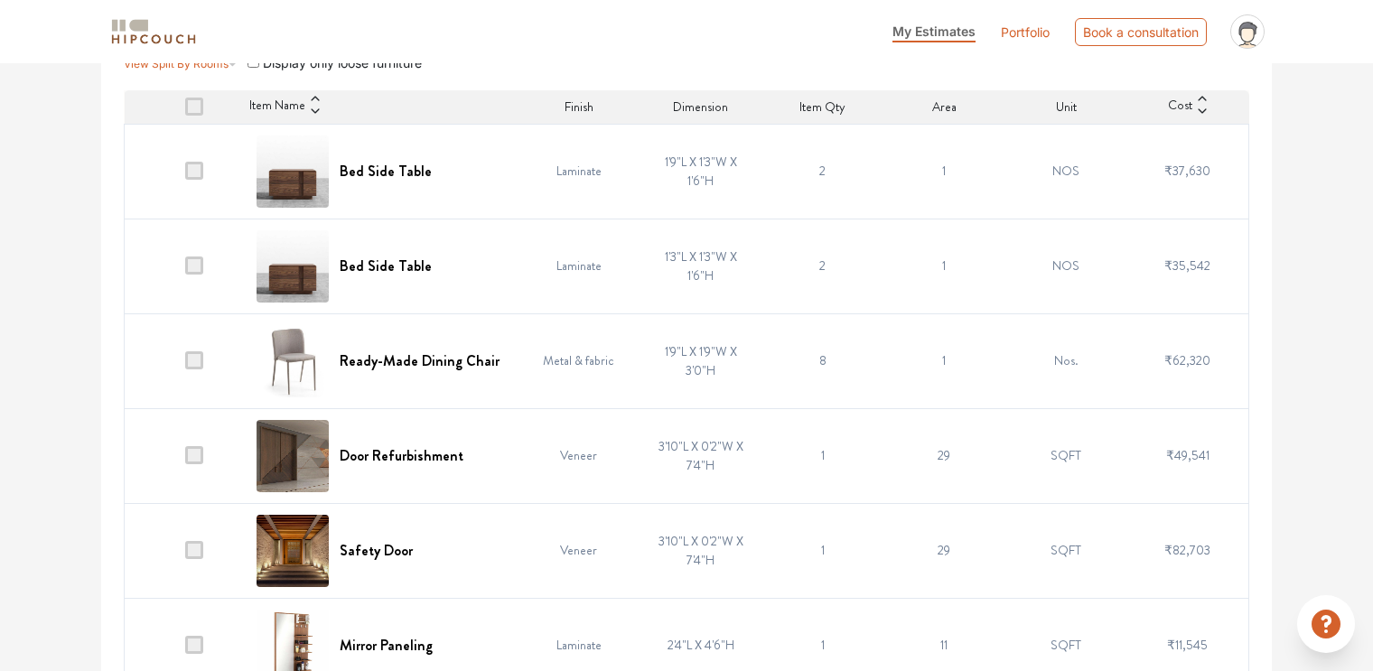
scroll to position [90, 0]
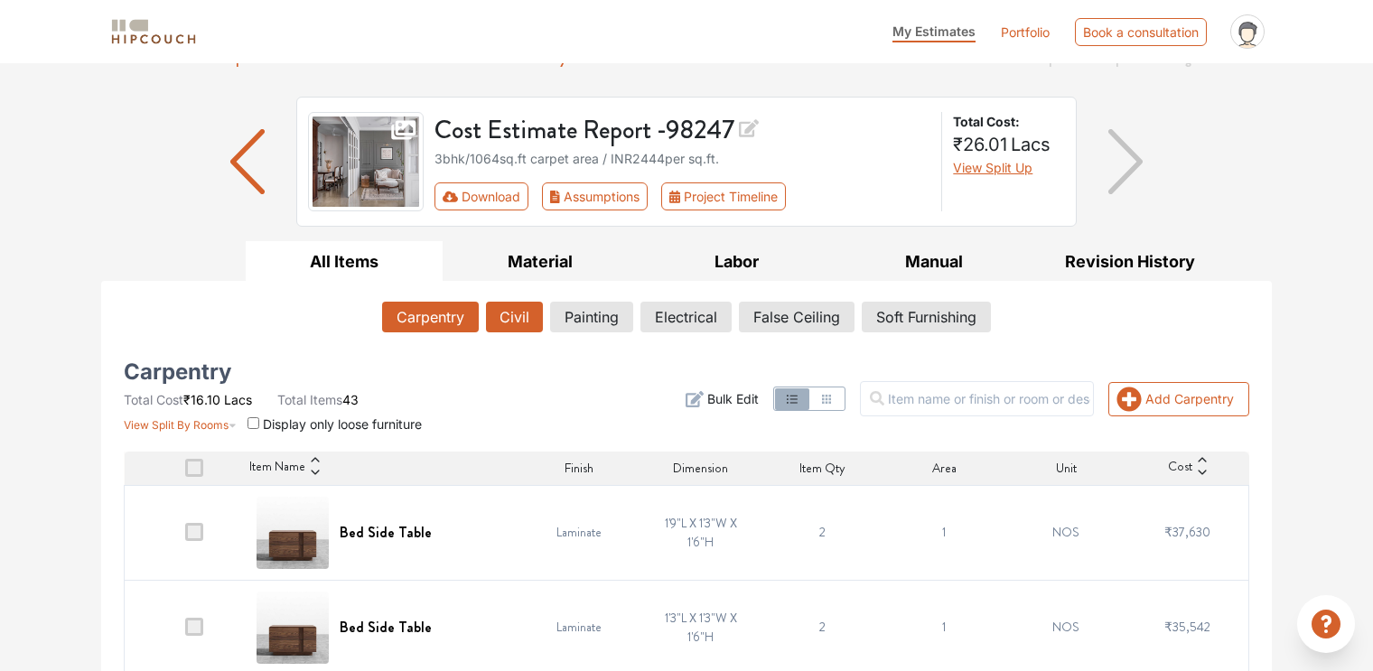
click at [525, 326] on button "Civil" at bounding box center [514, 317] width 57 height 31
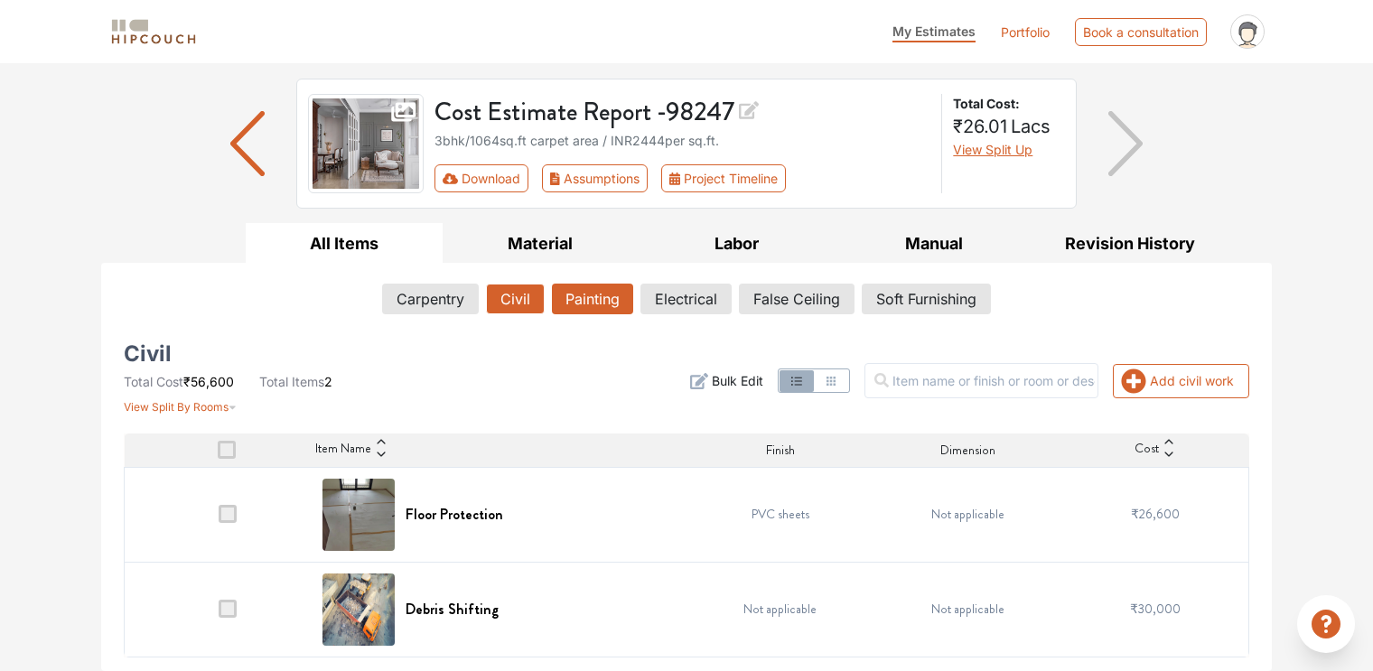
scroll to position [107, 0]
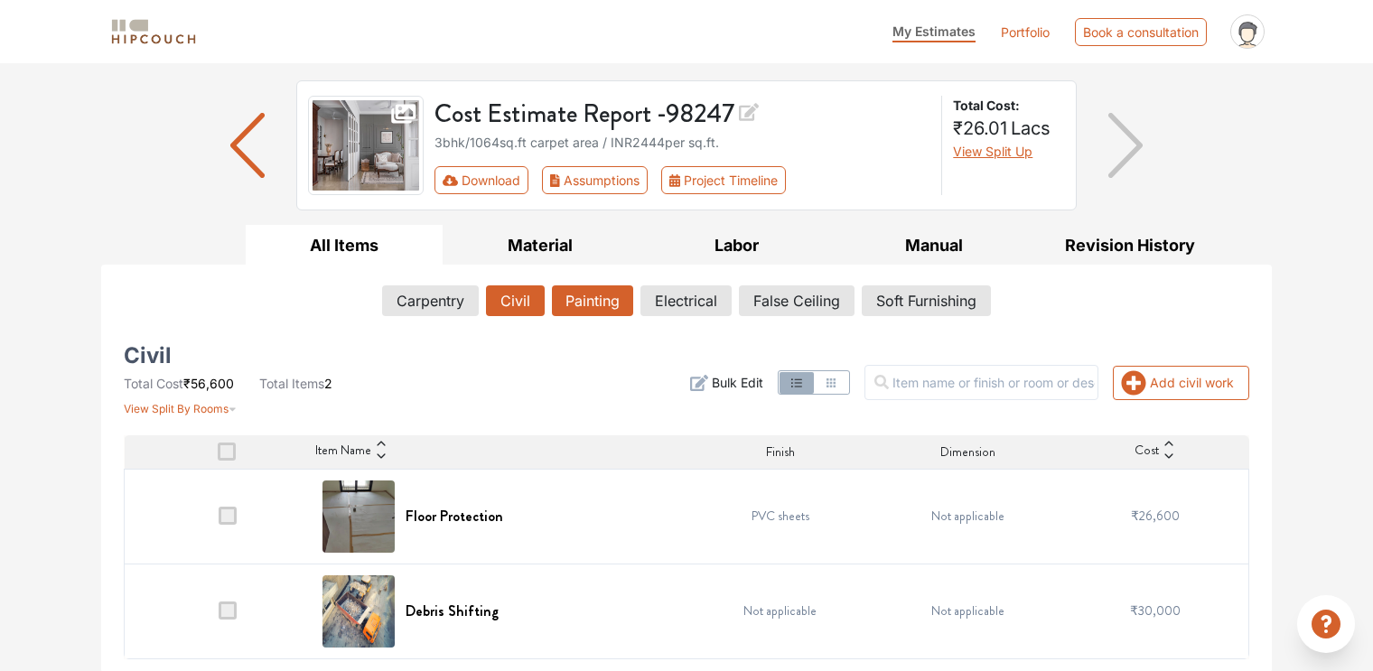
click at [593, 295] on button "Painting" at bounding box center [592, 300] width 81 height 31
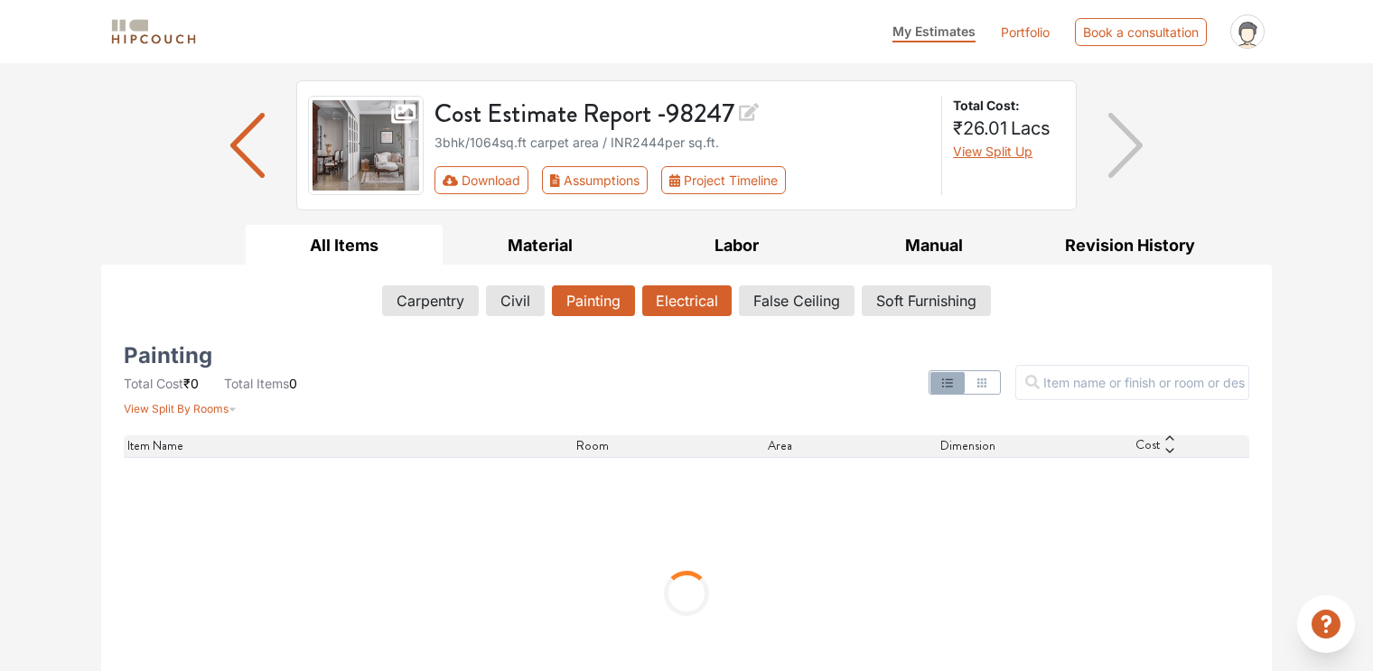
click at [712, 306] on button "Electrical" at bounding box center [686, 300] width 89 height 31
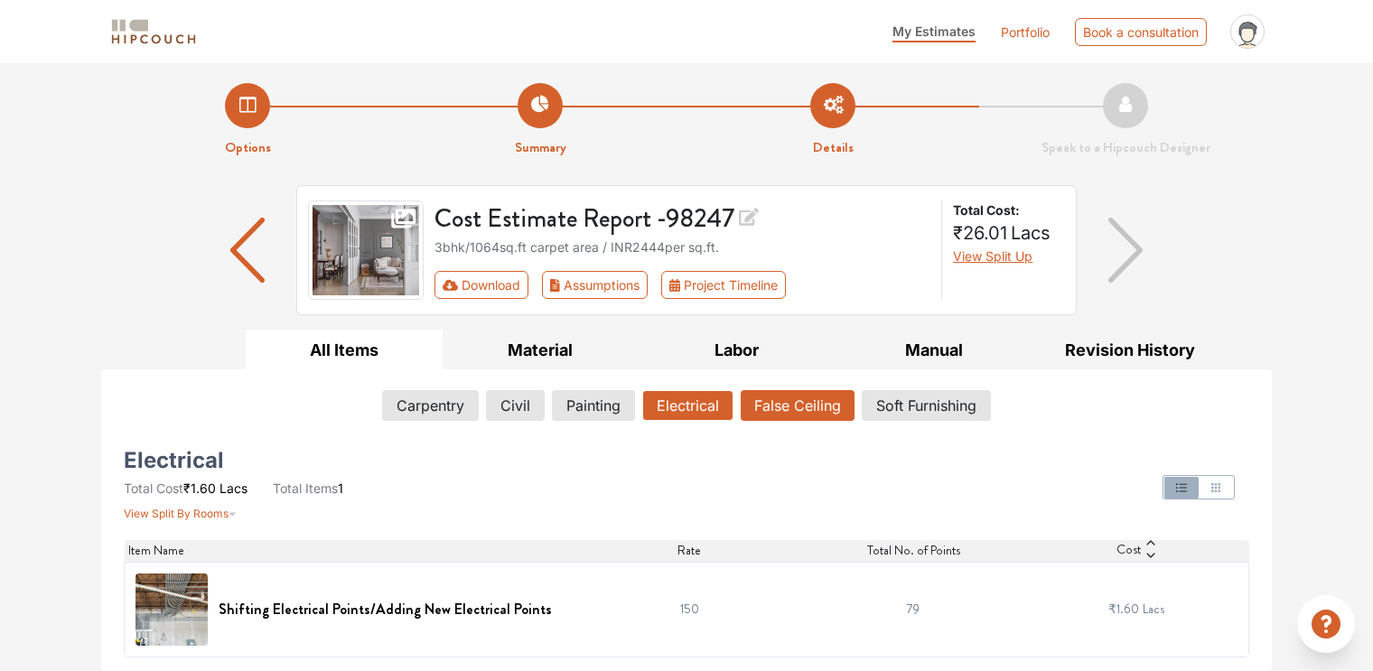
scroll to position [0, 0]
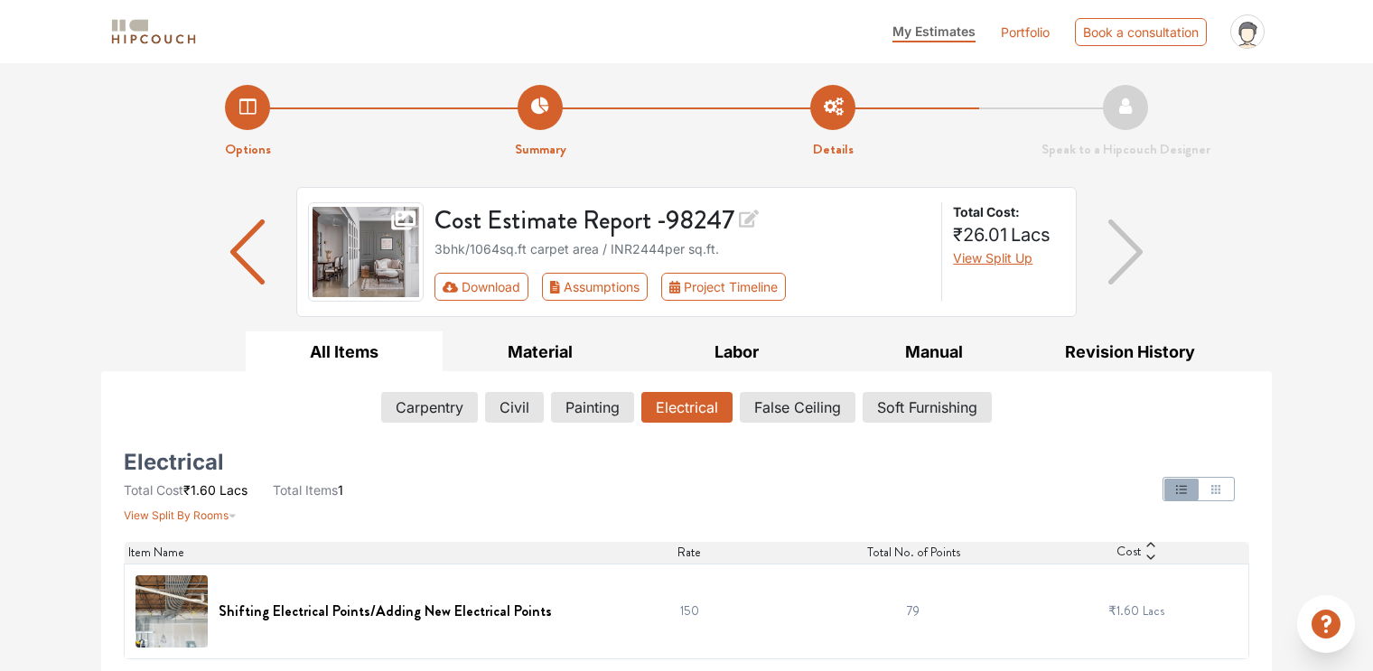
click at [1255, 39] on icon "profile pic" at bounding box center [1247, 31] width 34 height 34
click at [1232, 104] on link "Logout" at bounding box center [1199, 105] width 143 height 26
